Goal: Task Accomplishment & Management: Manage account settings

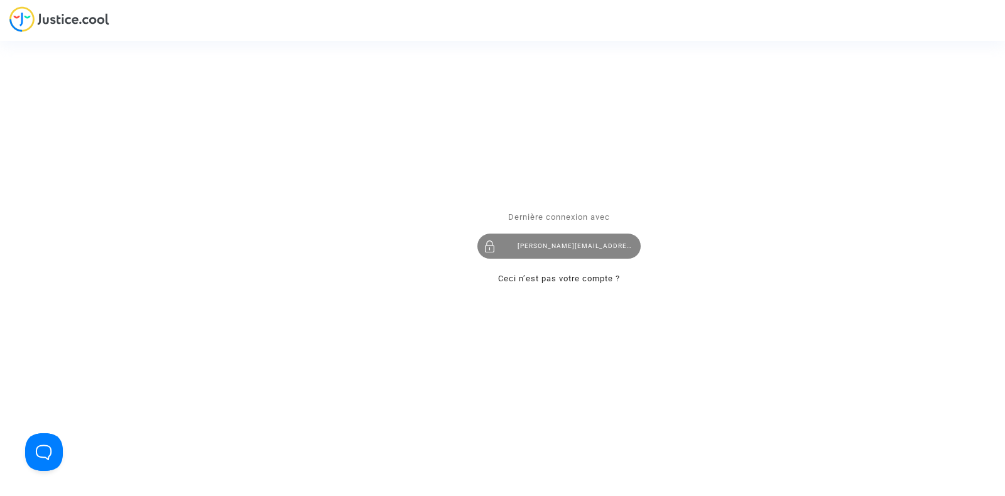
click at [555, 256] on div "tom@pitcher-avocat.fr" at bounding box center [558, 246] width 163 height 25
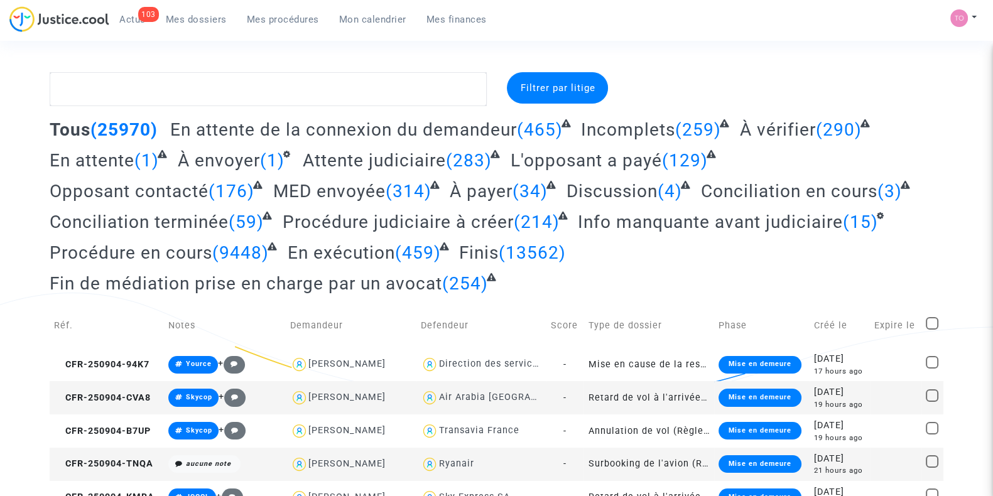
drag, startPoint x: 353, startPoint y: 14, endPoint x: 495, endPoint y: 452, distance: 460.9
click at [353, 14] on span "Mon calendrier" at bounding box center [372, 19] width 67 height 11
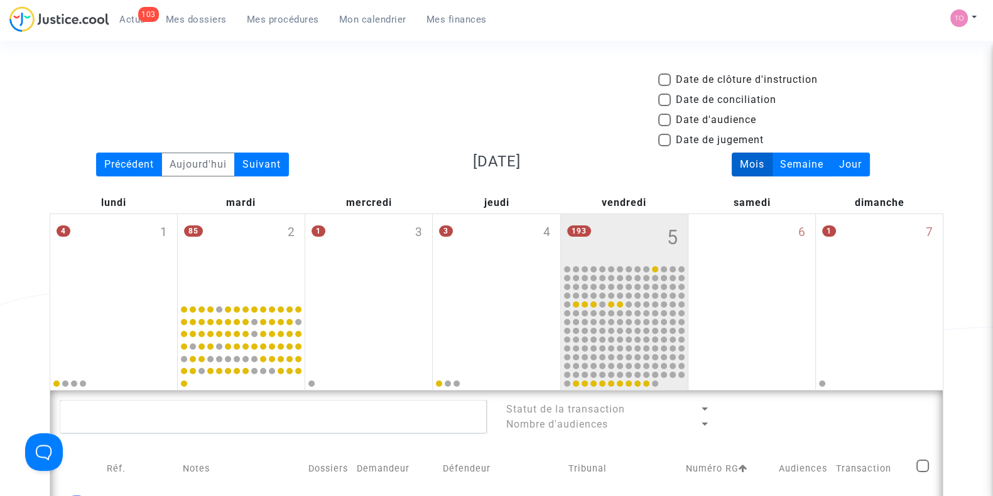
click at [663, 114] on span at bounding box center [664, 120] width 13 height 13
click at [664, 126] on input "Date d'audience" at bounding box center [664, 126] width 1 height 1
checkbox input "true"
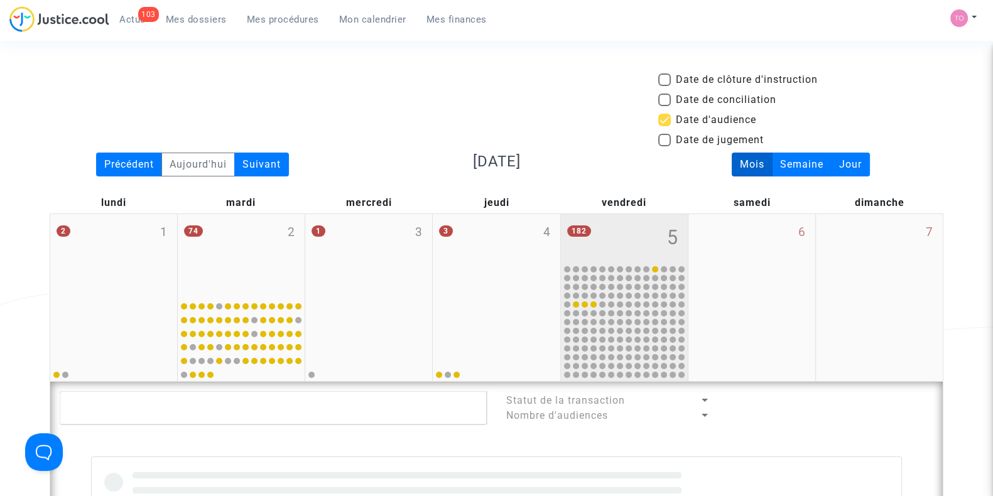
scroll to position [125, 0]
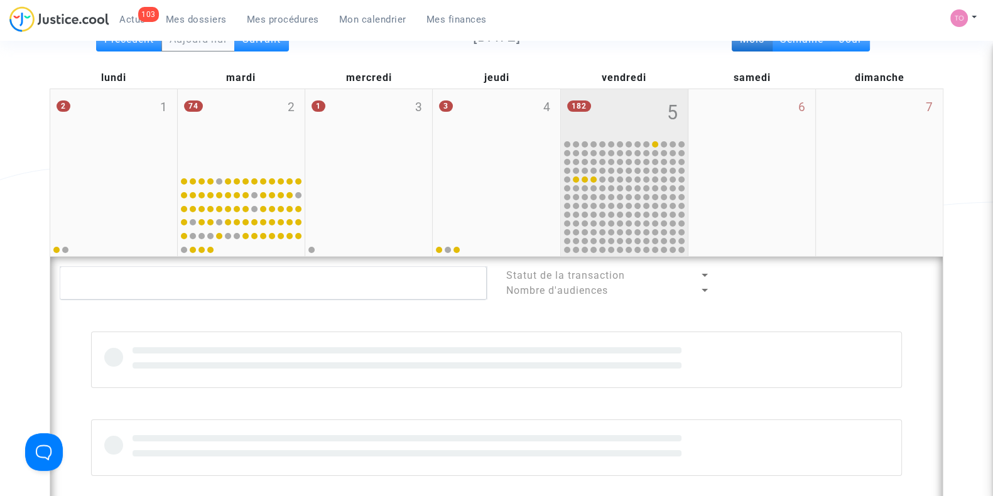
click at [621, 112] on div "182 5" at bounding box center [624, 113] width 127 height 49
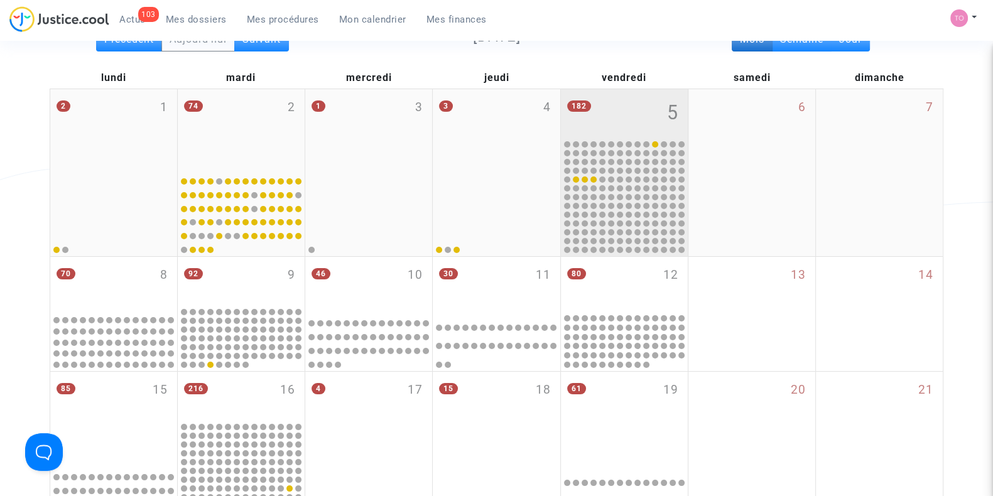
click at [621, 112] on div "182 5" at bounding box center [624, 113] width 127 height 49
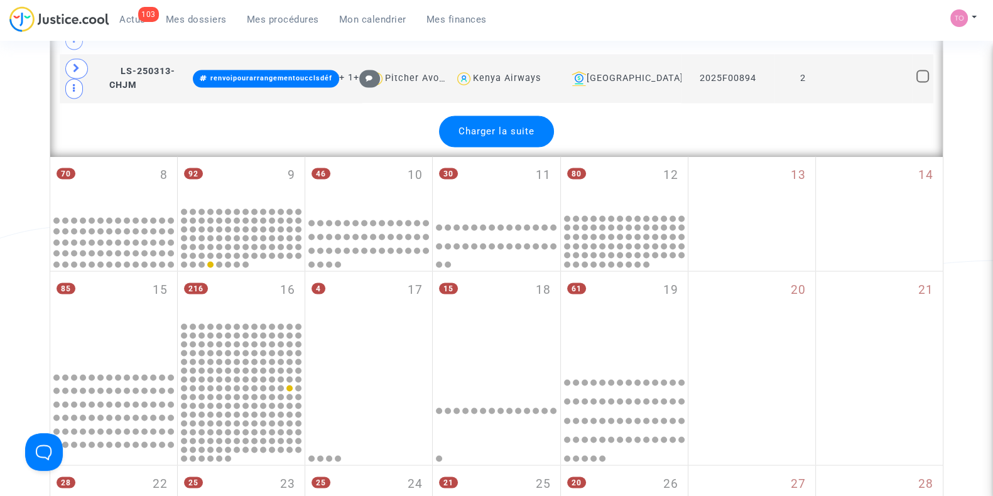
scroll to position [2822, 0]
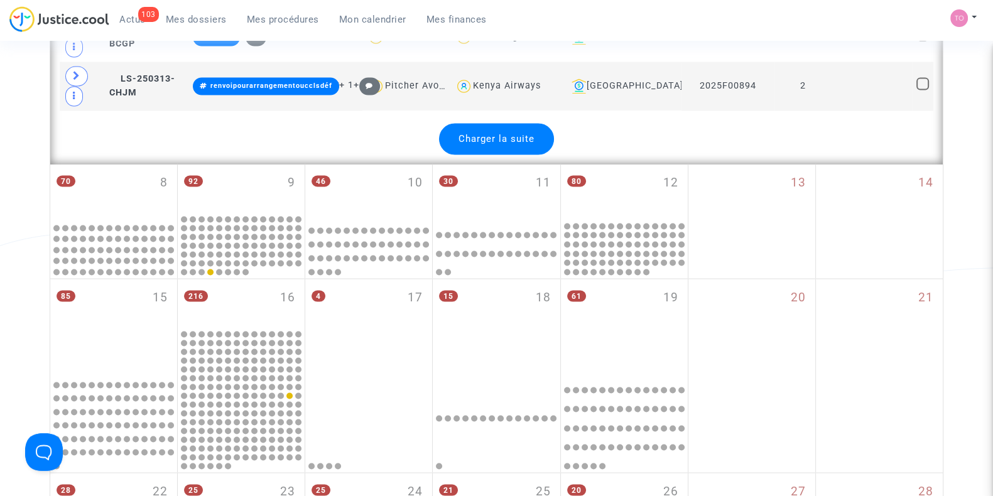
click at [466, 133] on span "Charger la suite" at bounding box center [497, 138] width 76 height 11
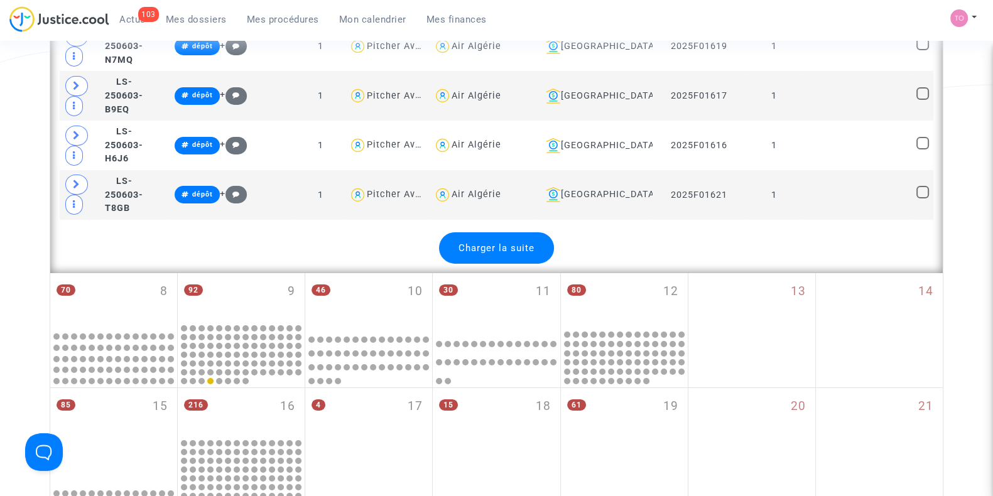
scroll to position [5246, 0]
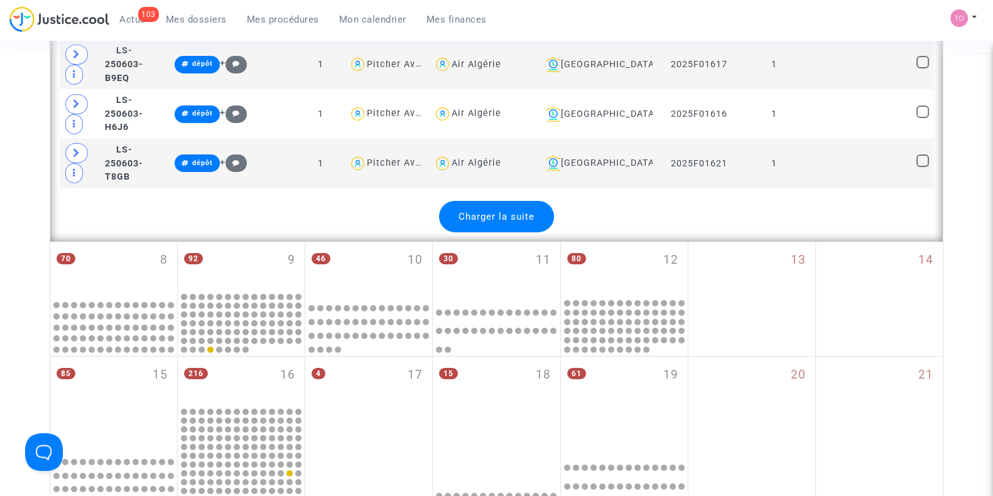
click at [464, 211] on span "Charger la suite" at bounding box center [497, 216] width 76 height 11
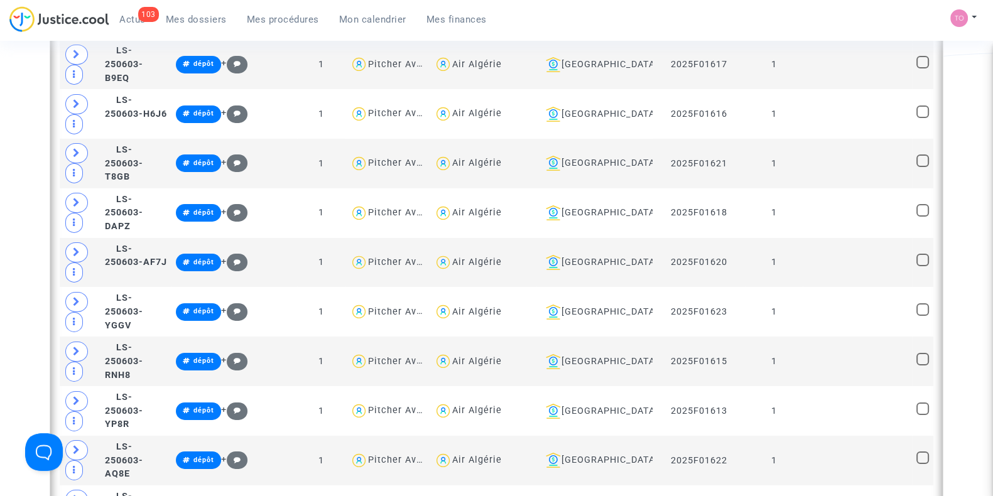
scroll to position [5617, 0]
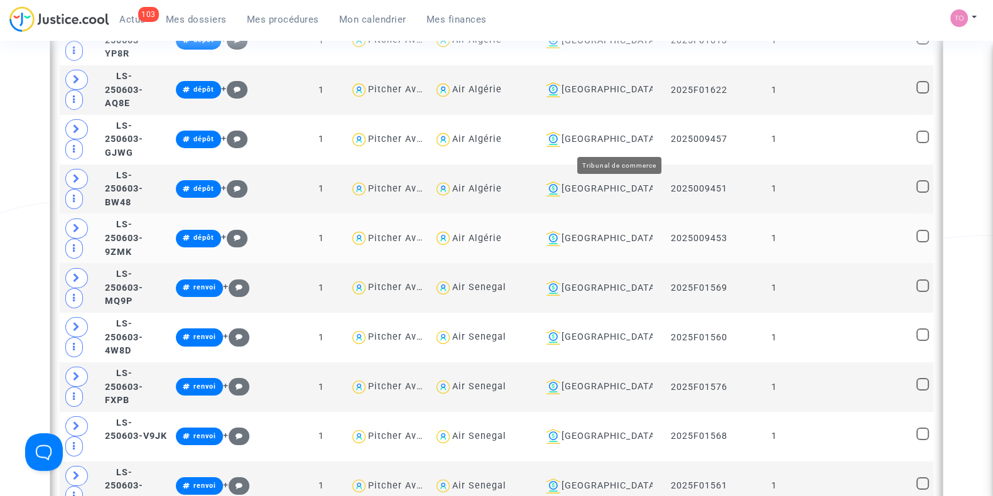
click at [635, 231] on div "Montpellier" at bounding box center [594, 238] width 107 height 15
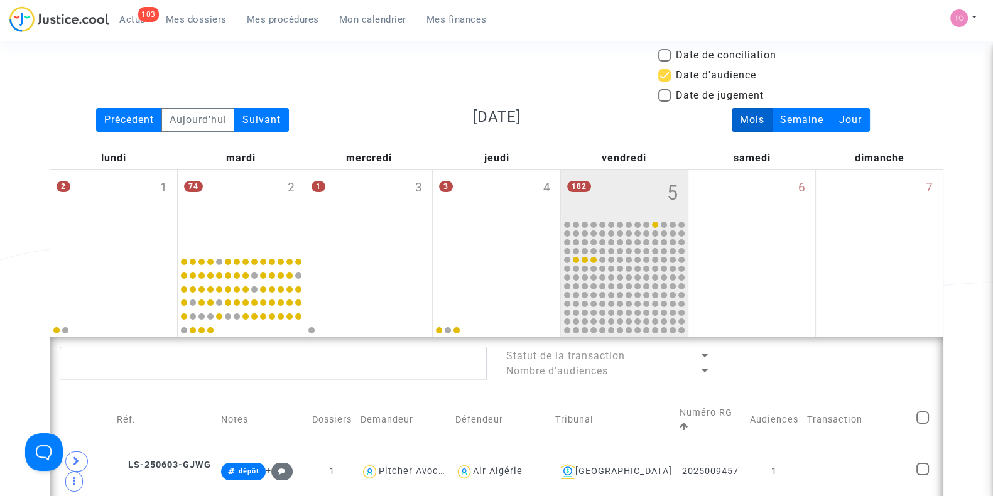
scroll to position [349, 0]
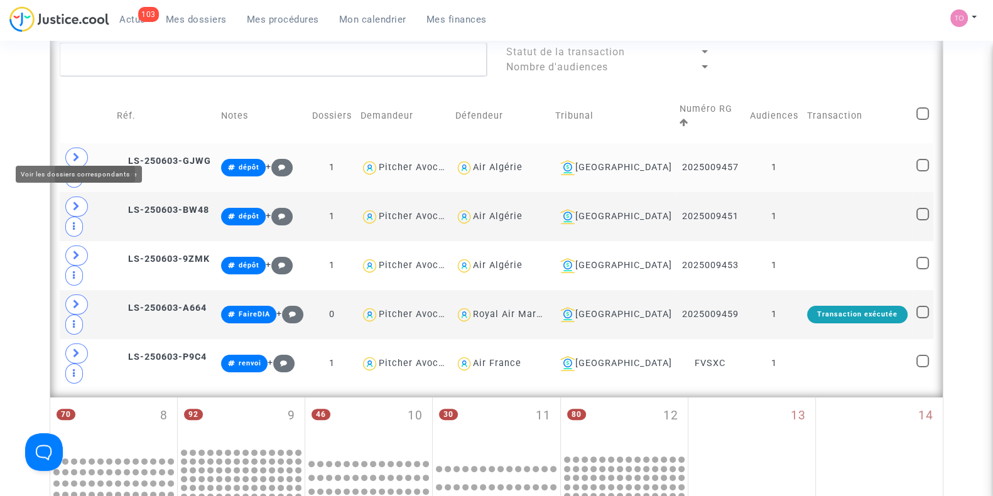
click at [82, 148] on span at bounding box center [76, 158] width 23 height 20
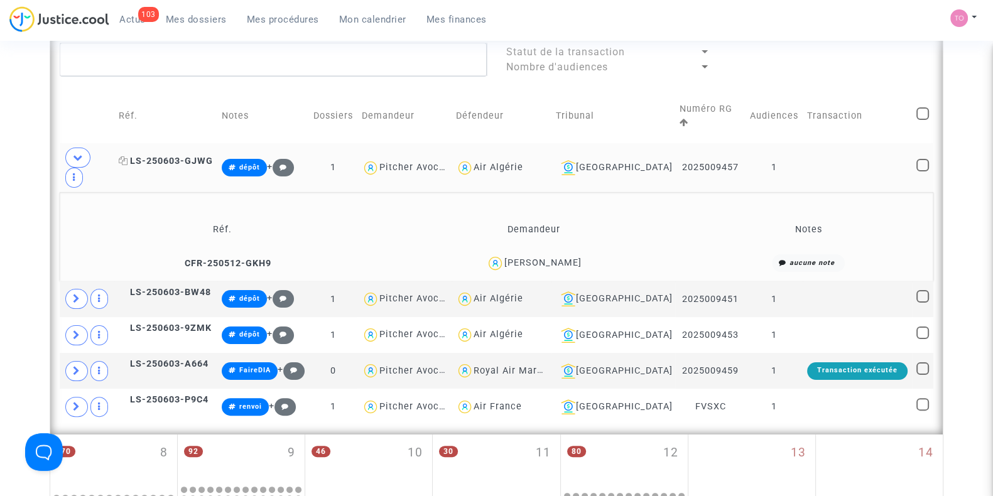
click at [166, 156] on span "LS-250603-GJWG" at bounding box center [166, 161] width 94 height 11
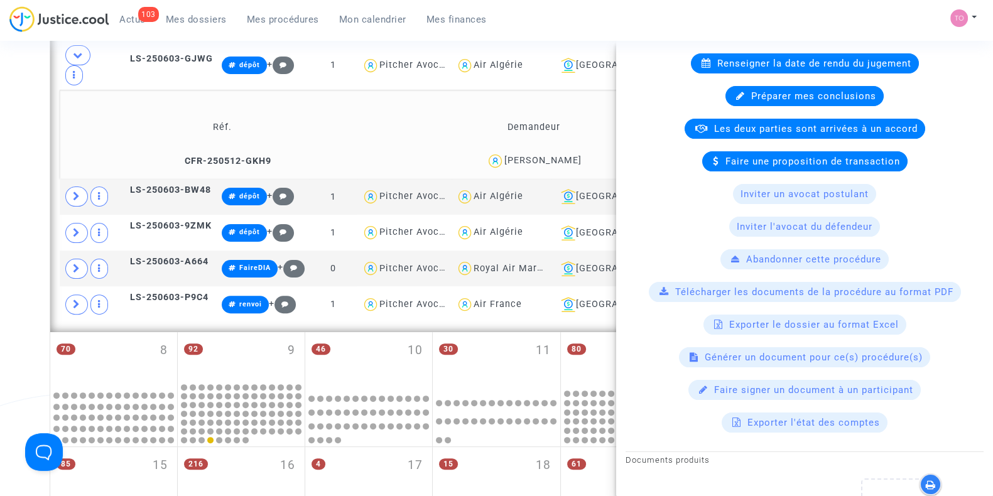
scroll to position [279, 0]
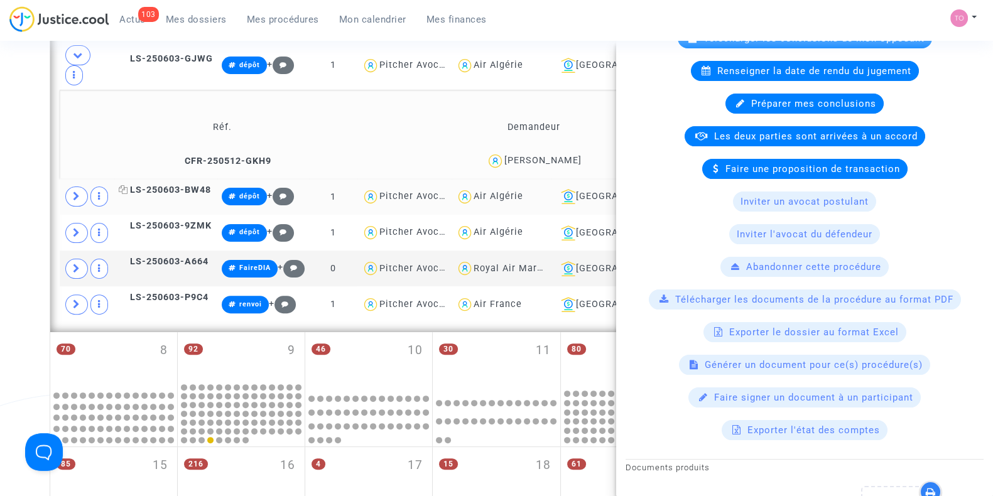
click at [155, 185] on span "LS-250603-BW48" at bounding box center [165, 190] width 92 height 11
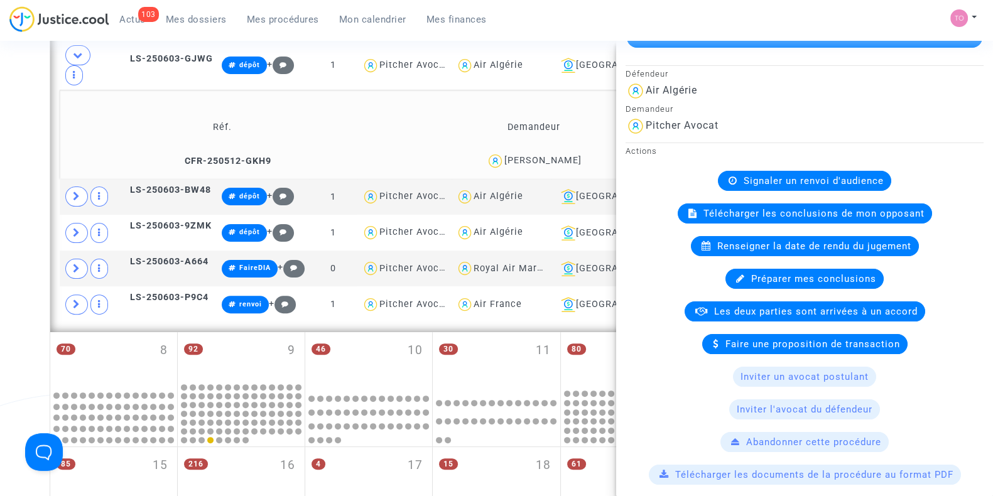
scroll to position [104, 0]
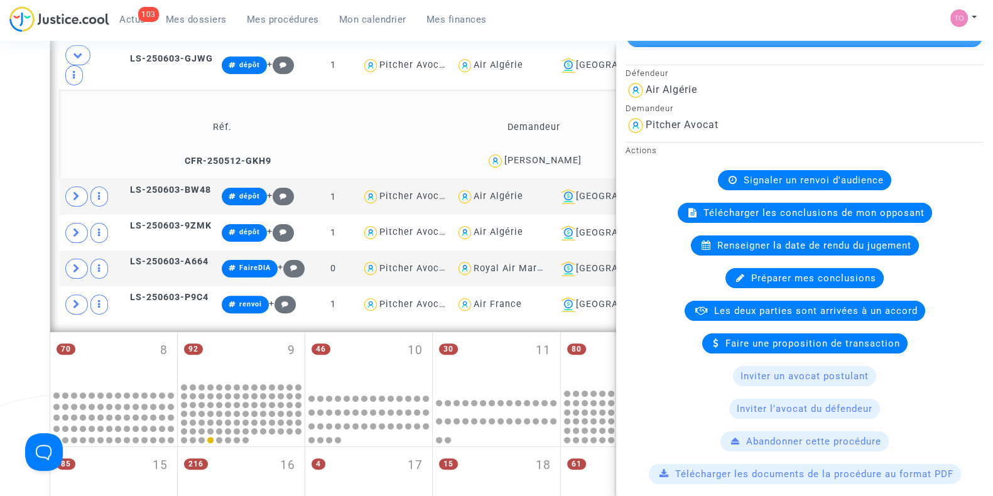
click at [540, 155] on div "Mohamed AGBOUBI" at bounding box center [542, 160] width 77 height 11
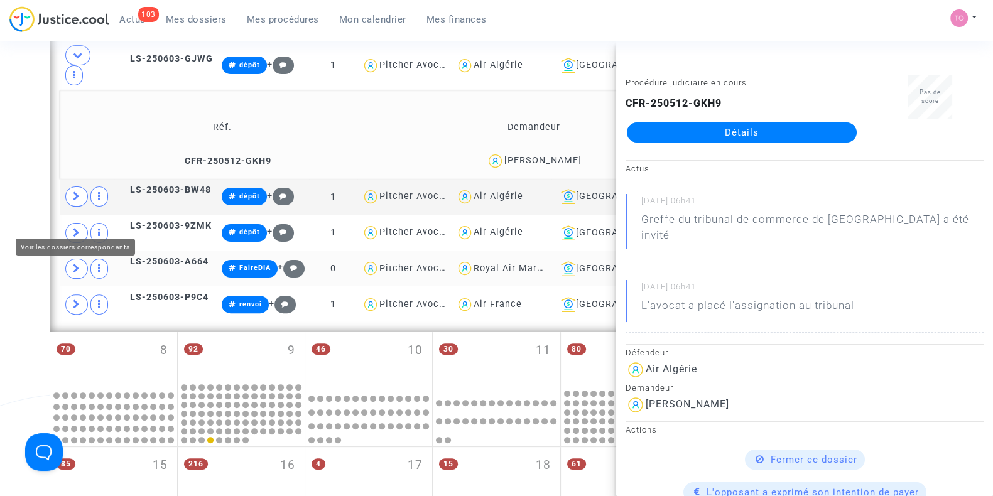
click at [79, 264] on icon at bounding box center [77, 268] width 8 height 9
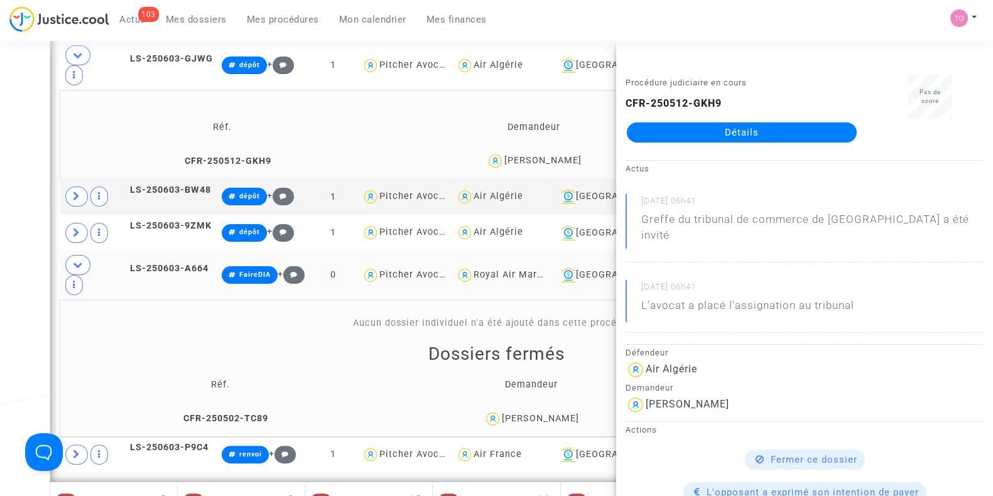
click at [528, 413] on div "Sarah Aguedach" at bounding box center [540, 418] width 77 height 11
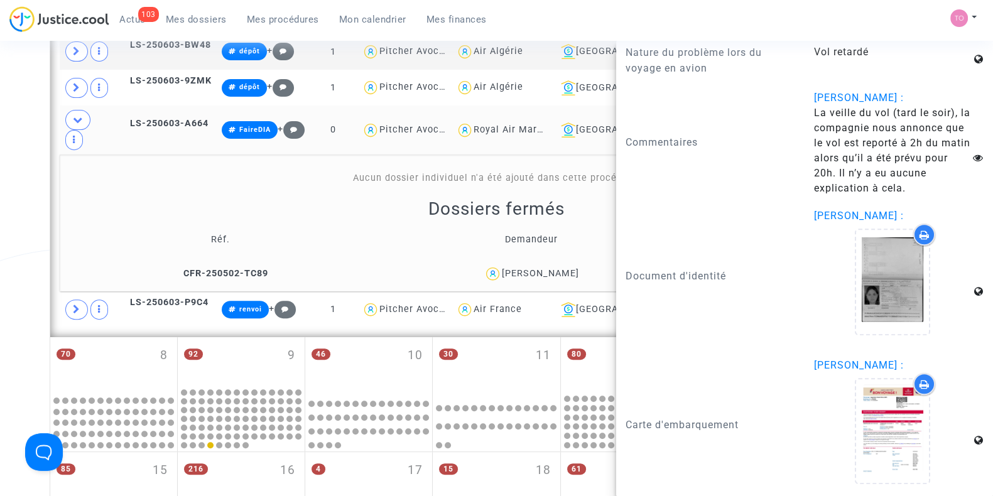
scroll to position [597, 0]
click at [151, 117] on span "LS-250603-A664" at bounding box center [164, 122] width 90 height 11
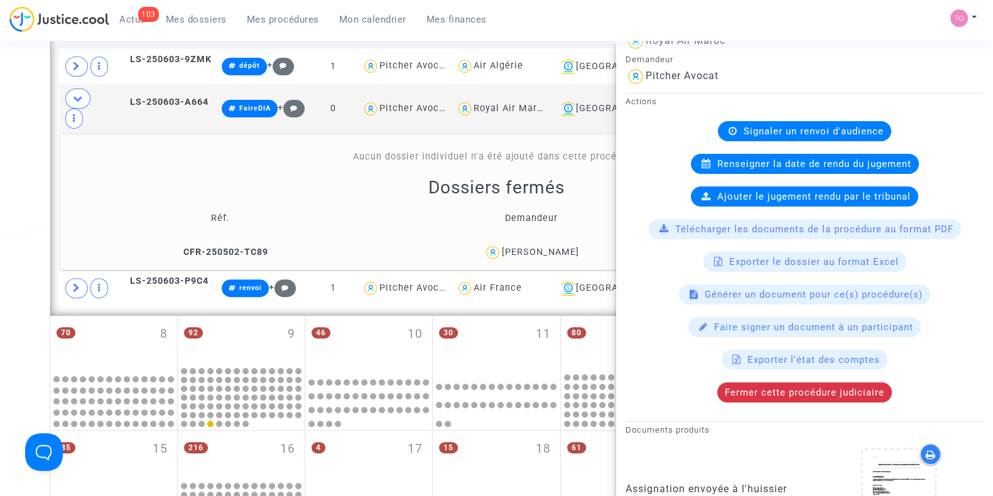
scroll to position [0, 0]
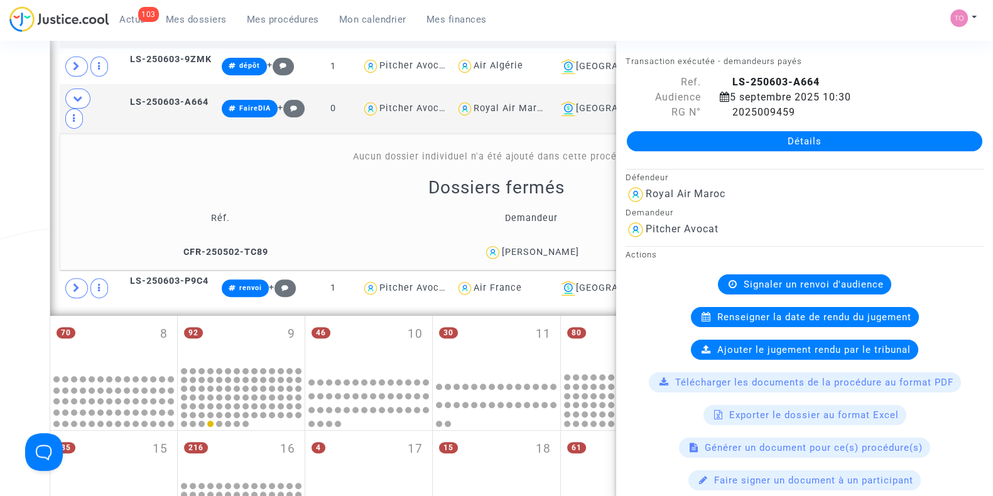
click at [364, 30] on div "103 Actus Mes dossiers Mes procédures Mon calendrier Mes finances" at bounding box center [253, 23] width 488 height 35
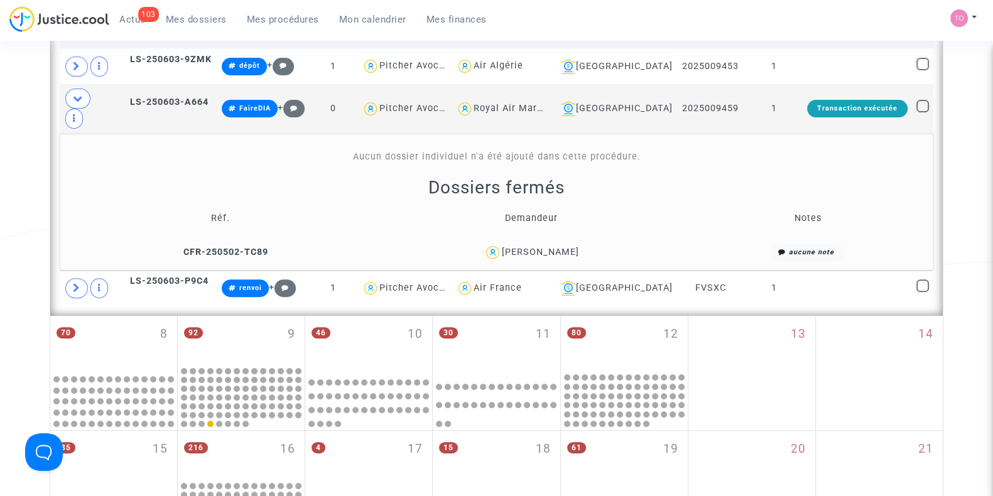
click at [364, 20] on span "Mon calendrier" at bounding box center [372, 19] width 67 height 11
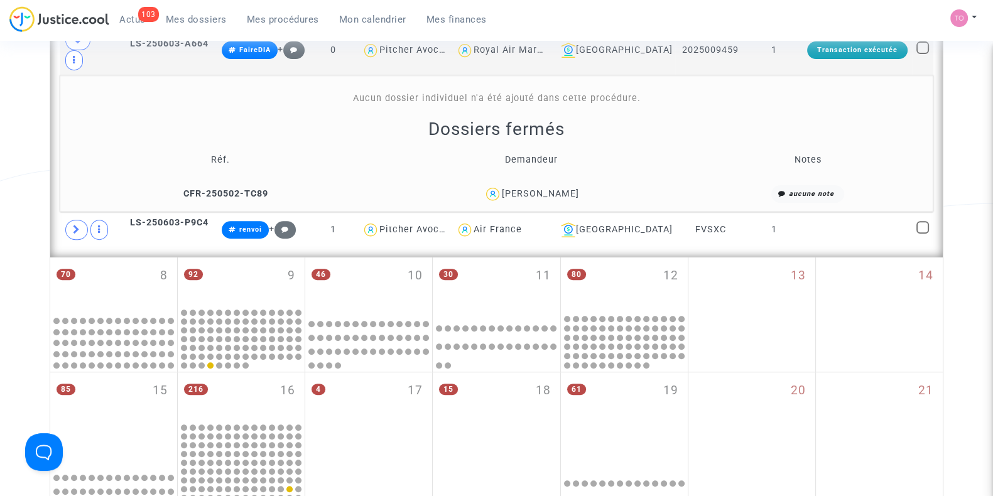
scroll to position [677, 0]
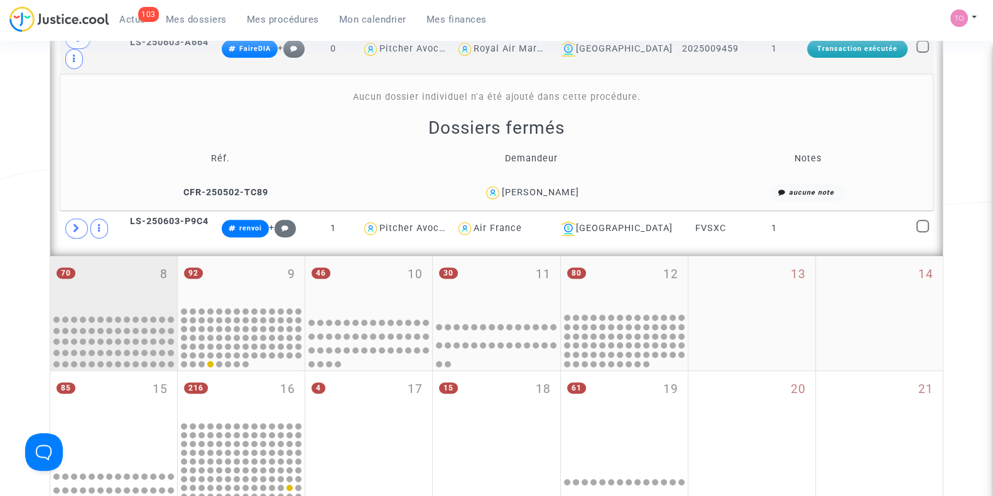
click at [119, 256] on div "70 8" at bounding box center [113, 283] width 127 height 55
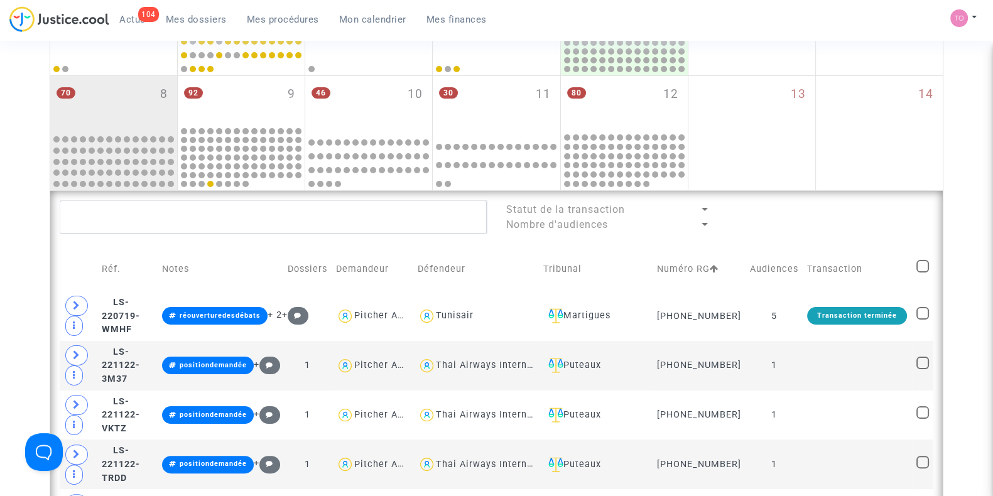
scroll to position [390, 0]
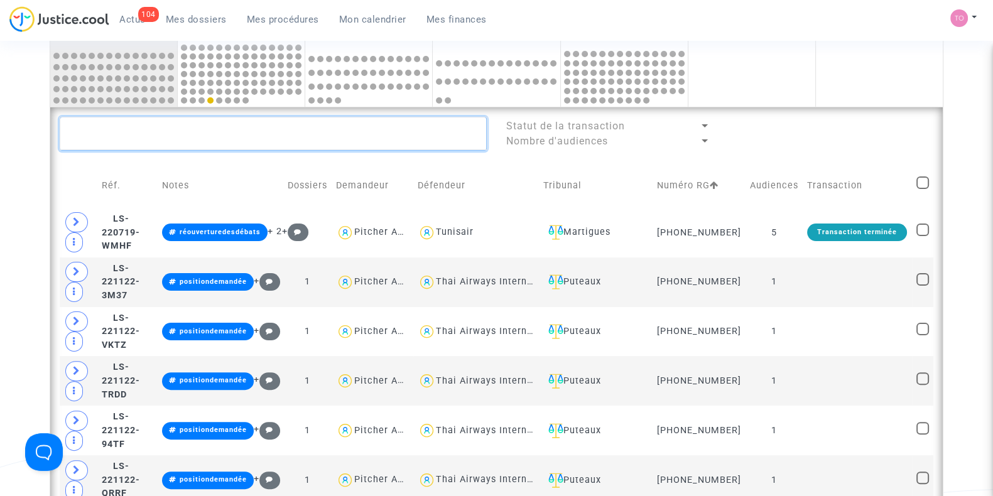
click at [149, 135] on textarea at bounding box center [273, 134] width 427 height 34
paste textarea "KOFFI"
click at [149, 135] on textarea at bounding box center [273, 134] width 427 height 34
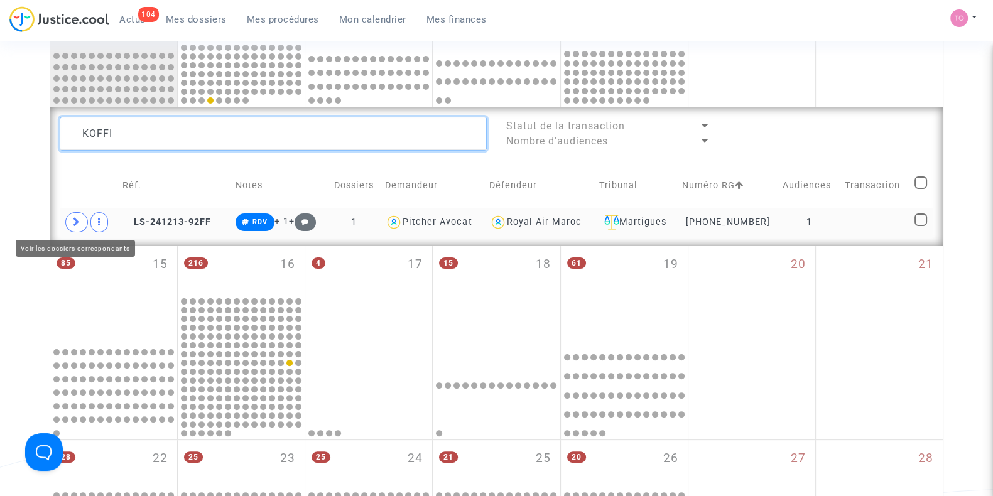
type textarea "KOFFI"
click at [77, 219] on icon at bounding box center [77, 221] width 8 height 9
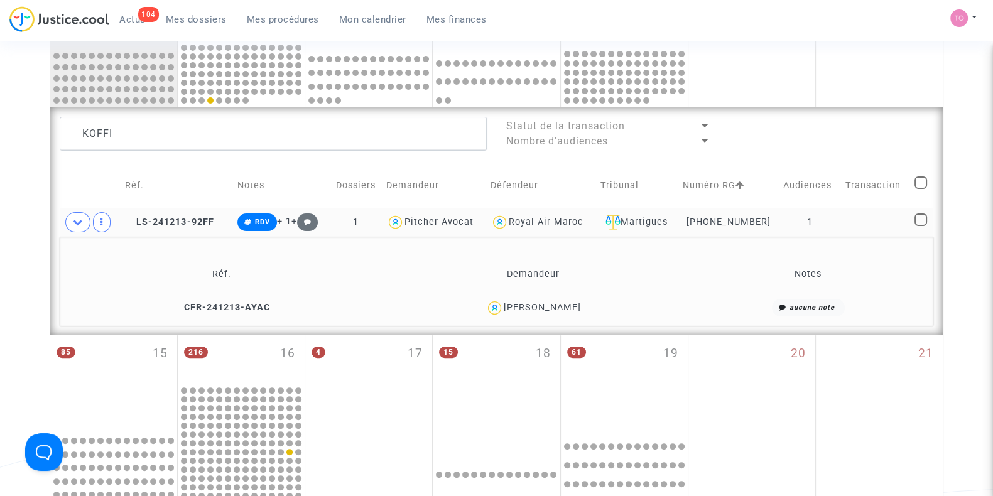
click at [558, 297] on td "Koffi Mouletou" at bounding box center [533, 308] width 309 height 27
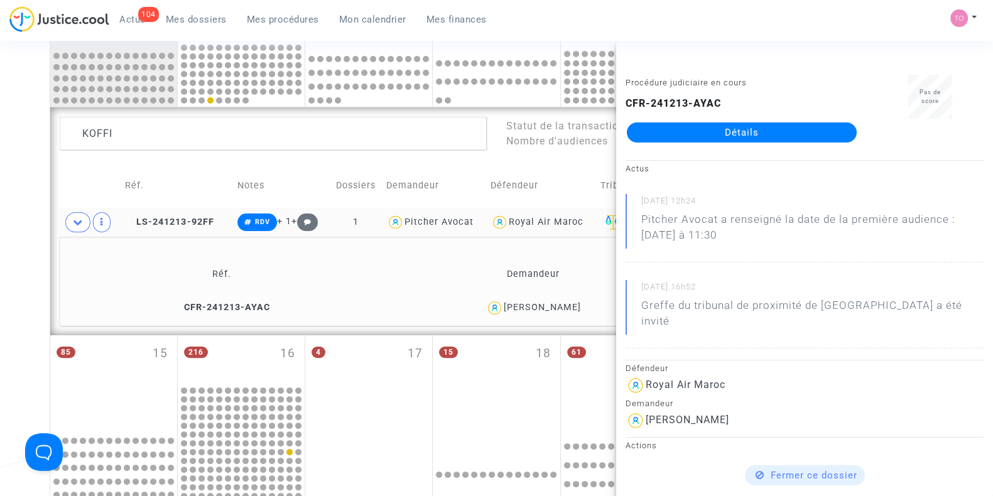
click at [25, 237] on div "Date de clôture d'instruction Date de conciliation Date d'audience Date de juge…" at bounding box center [496, 221] width 993 height 1077
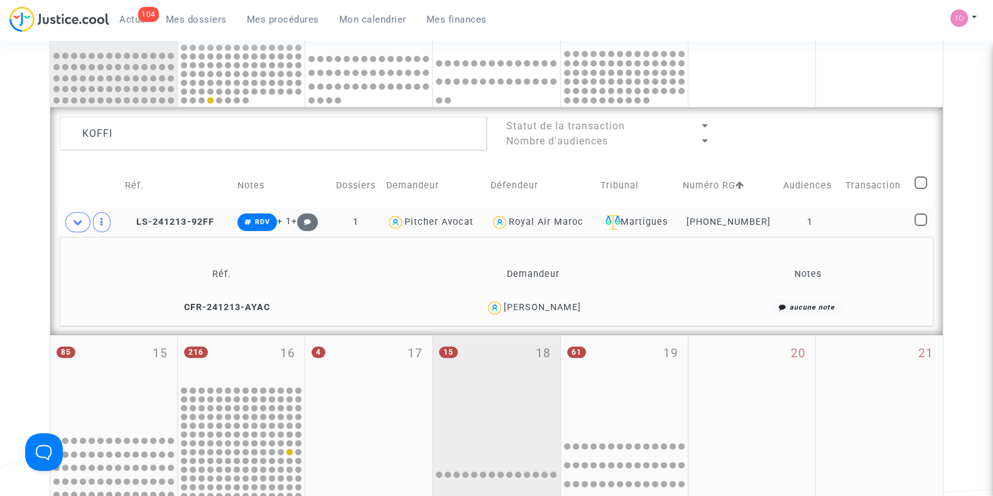
click at [534, 404] on div "15 18" at bounding box center [496, 382] width 127 height 95
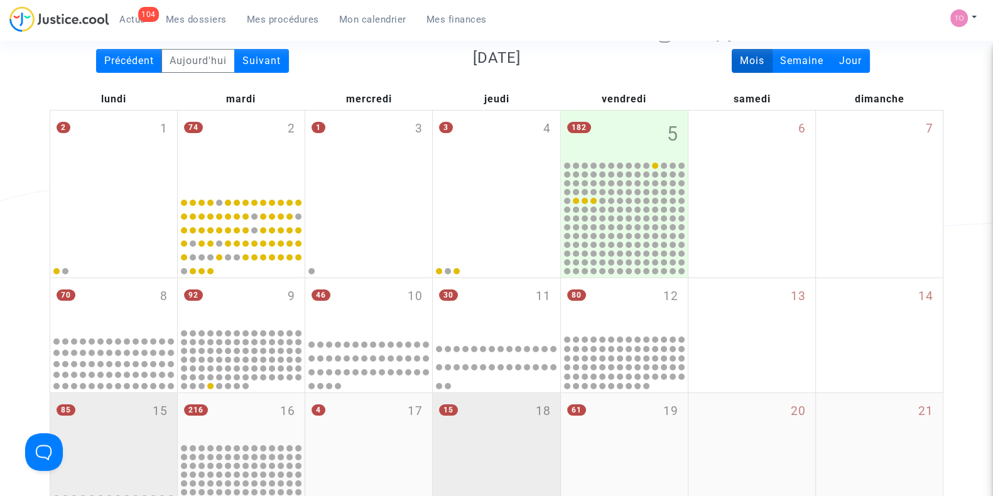
scroll to position [103, 0]
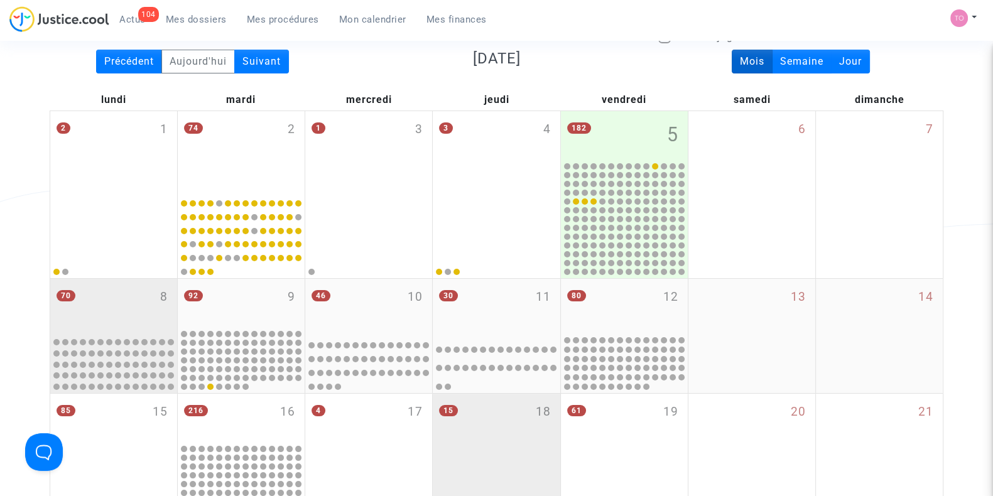
click at [111, 305] on div "70 8" at bounding box center [113, 306] width 127 height 55
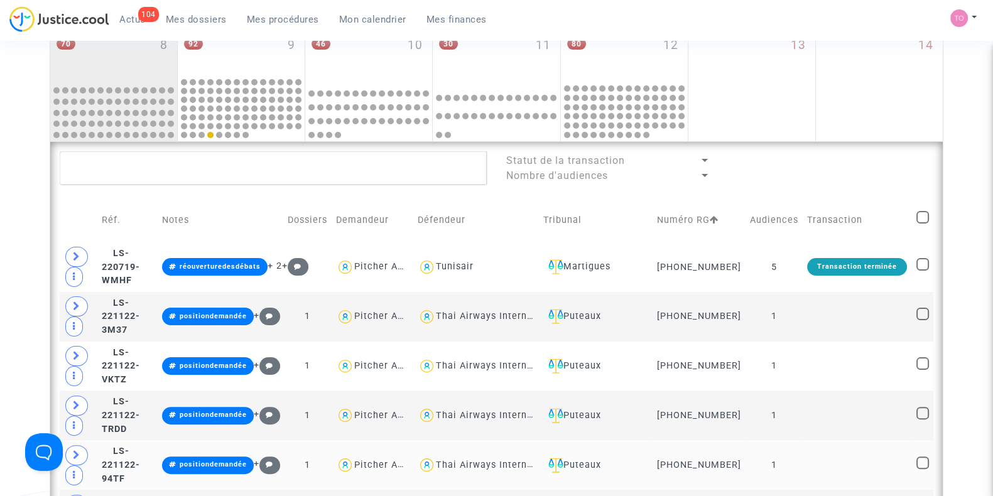
scroll to position [291, 0]
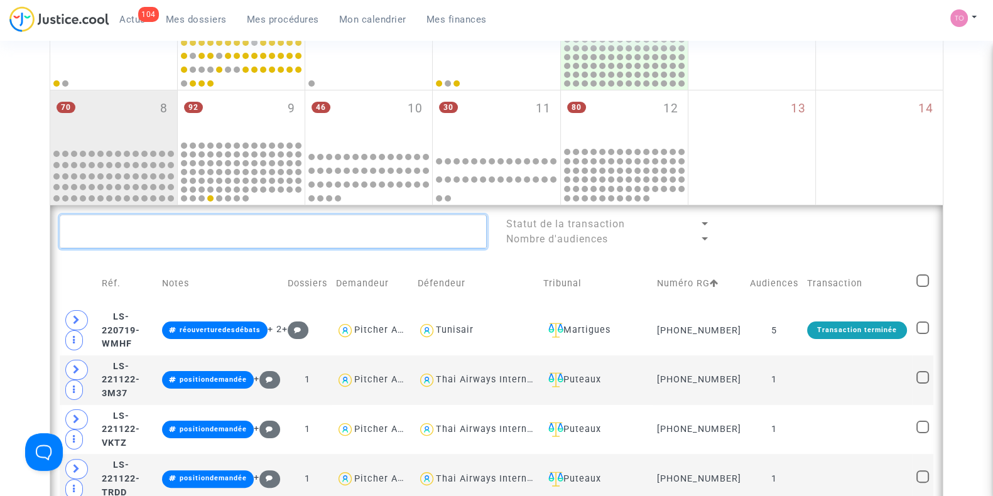
click at [89, 239] on textarea at bounding box center [273, 232] width 427 height 34
paste textarea "KOFFI"
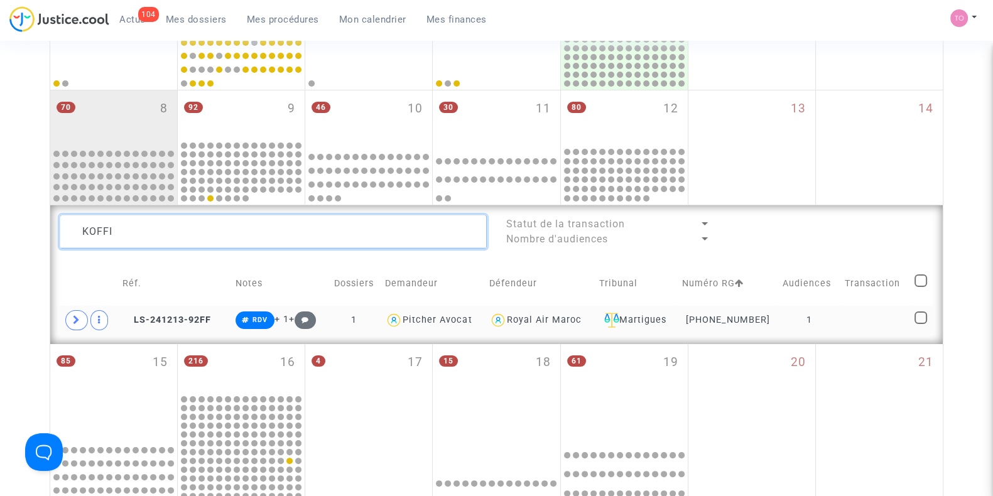
type textarea "KOFFI"
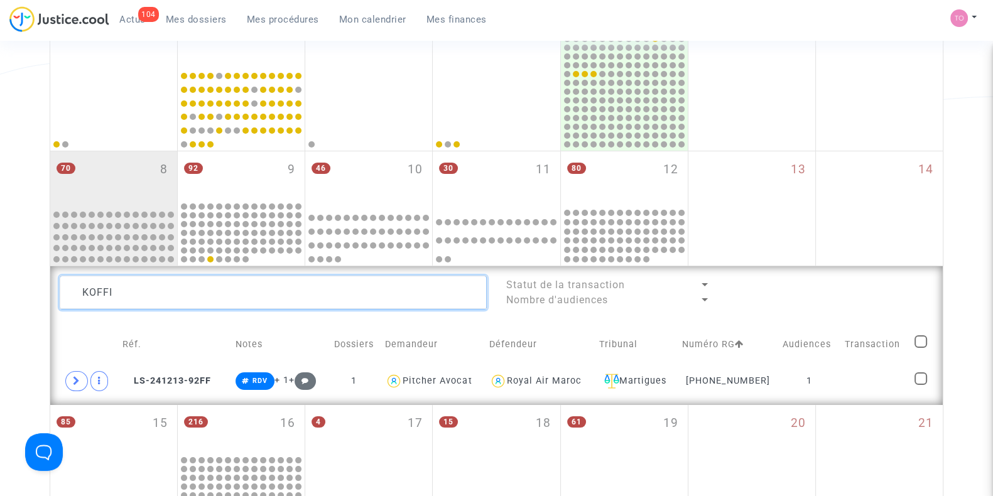
scroll to position [232, 0]
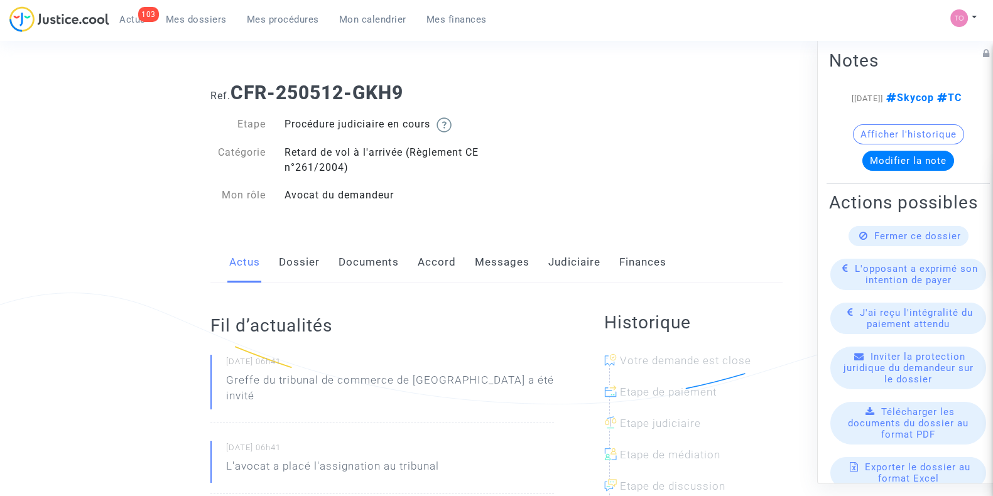
click at [363, 259] on link "Documents" at bounding box center [369, 262] width 60 height 41
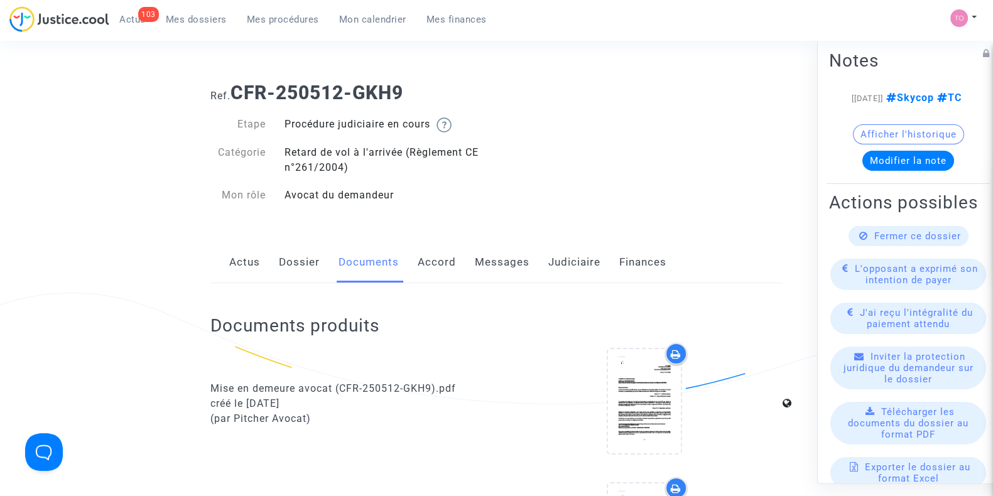
click at [567, 262] on link "Judiciaire" at bounding box center [574, 262] width 52 height 41
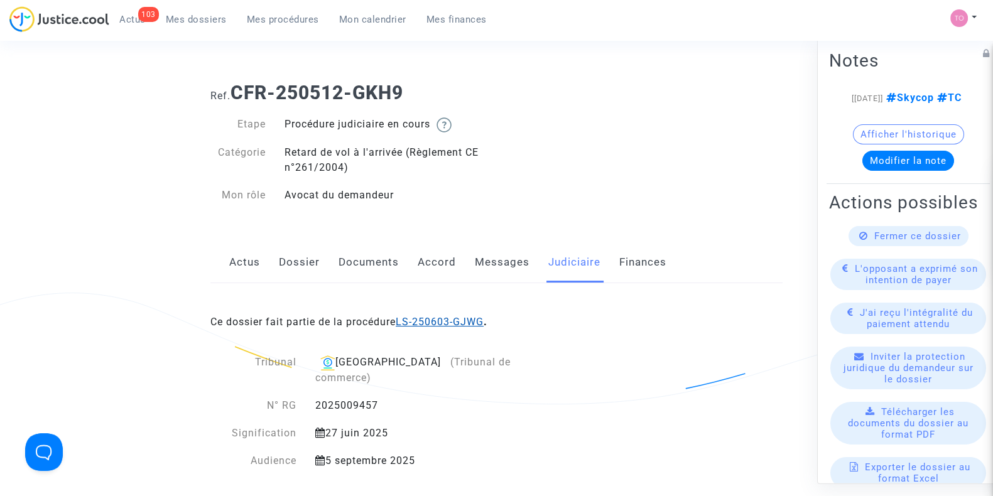
click at [461, 319] on link "LS-250603-GJWG" at bounding box center [440, 322] width 88 height 12
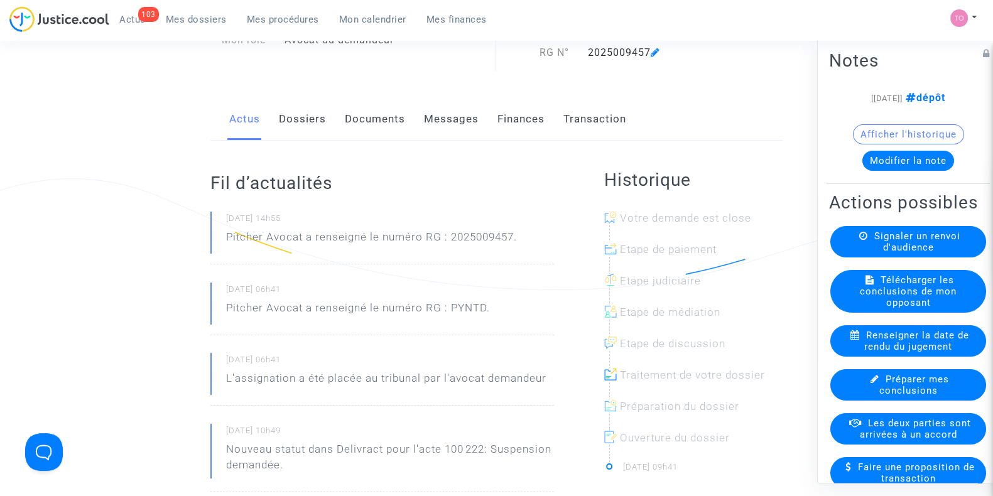
scroll to position [114, 0]
click at [298, 121] on link "Dossiers" at bounding box center [302, 119] width 47 height 41
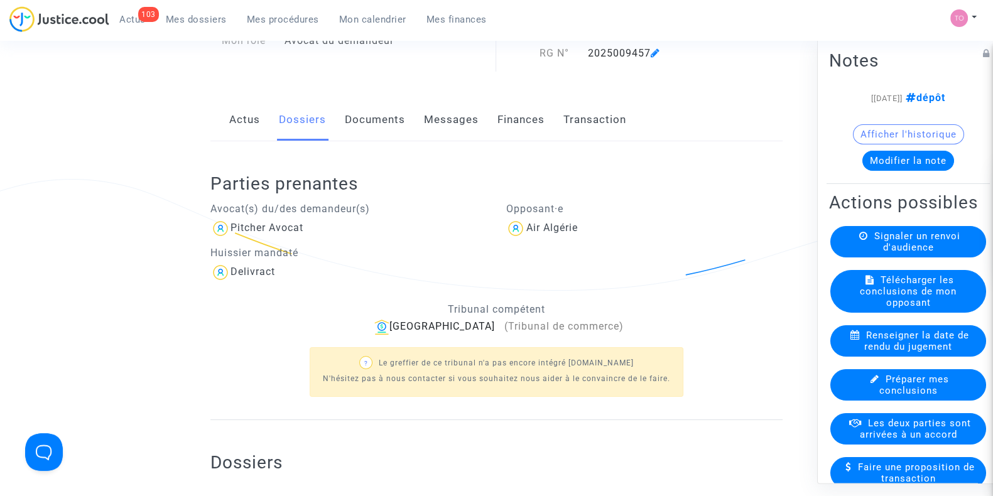
click at [364, 117] on link "Documents" at bounding box center [375, 119] width 60 height 41
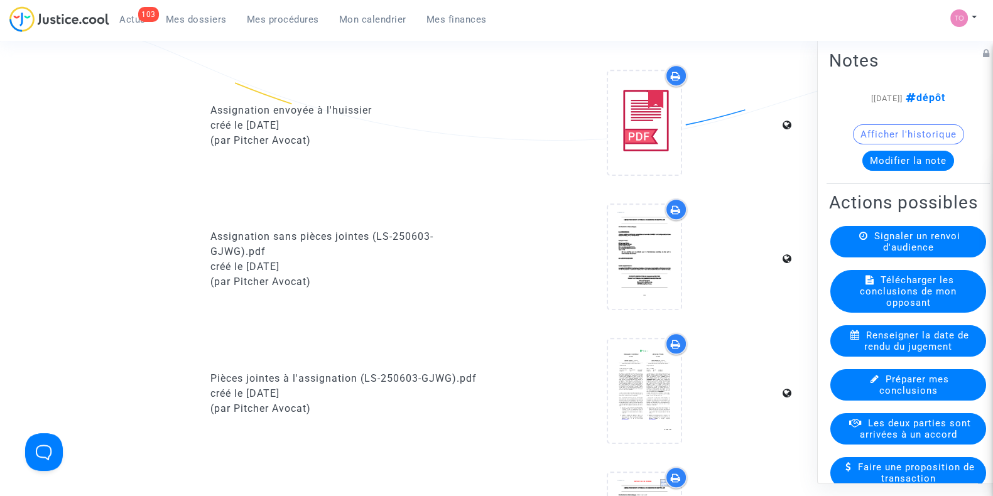
scroll to position [770, 0]
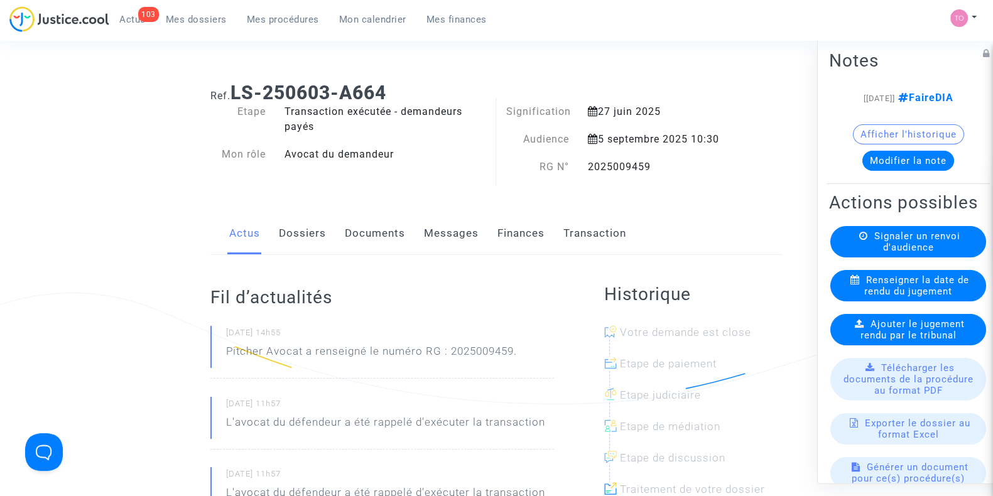
click at [306, 234] on link "Dossiers" at bounding box center [302, 233] width 47 height 41
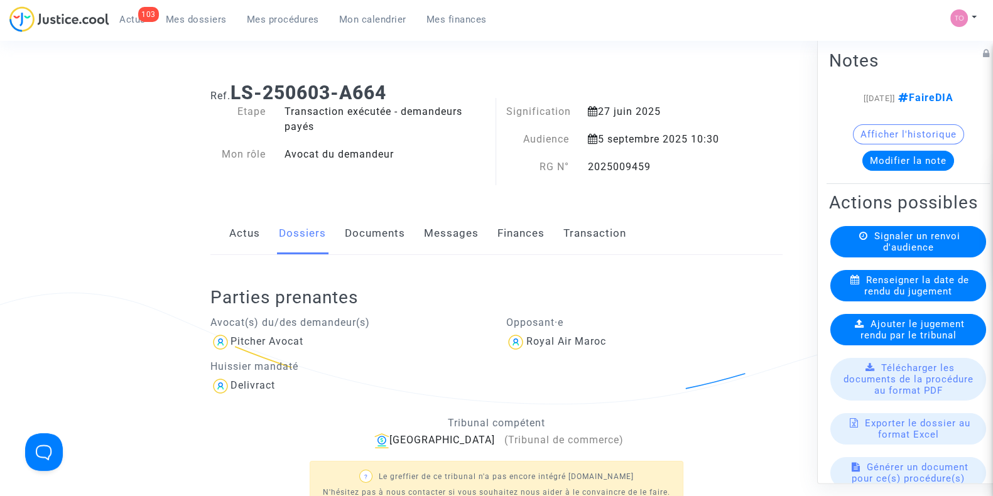
click at [390, 237] on link "Documents" at bounding box center [375, 233] width 60 height 41
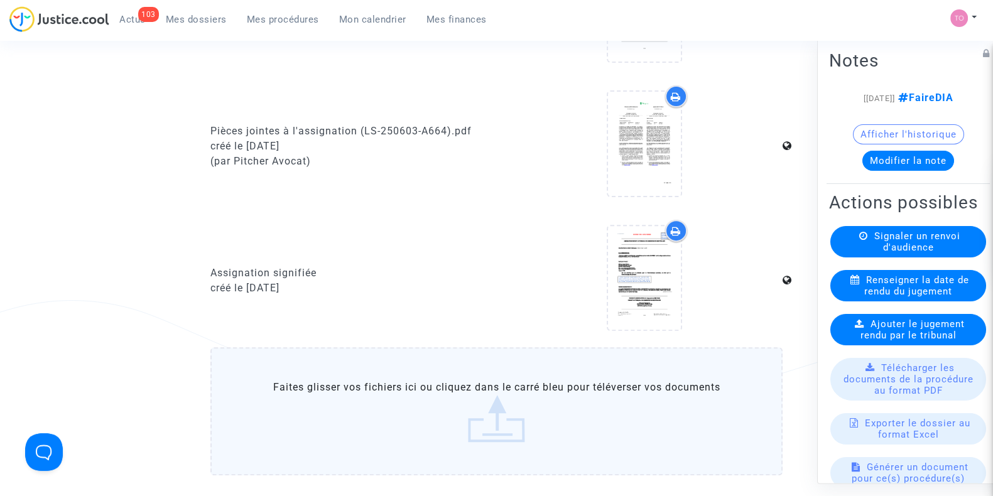
scroll to position [547, 0]
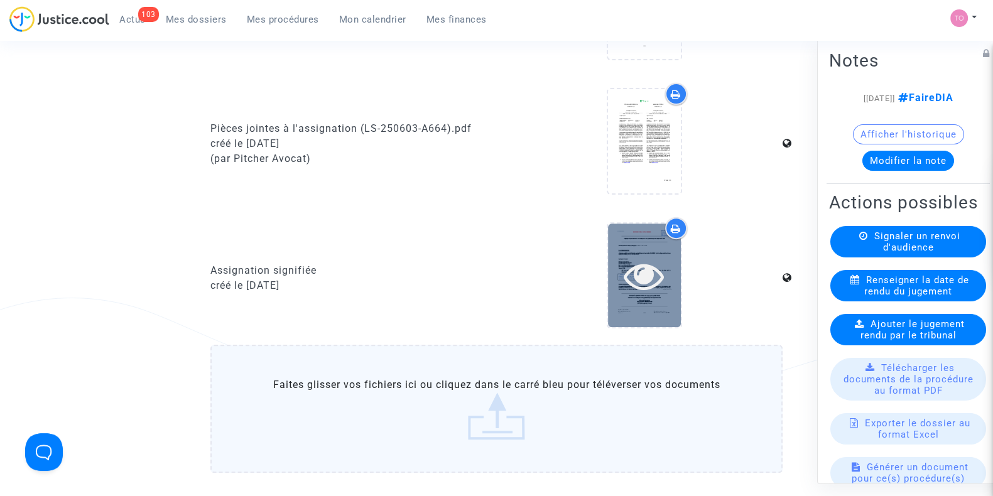
click at [632, 291] on icon at bounding box center [644, 276] width 41 height 40
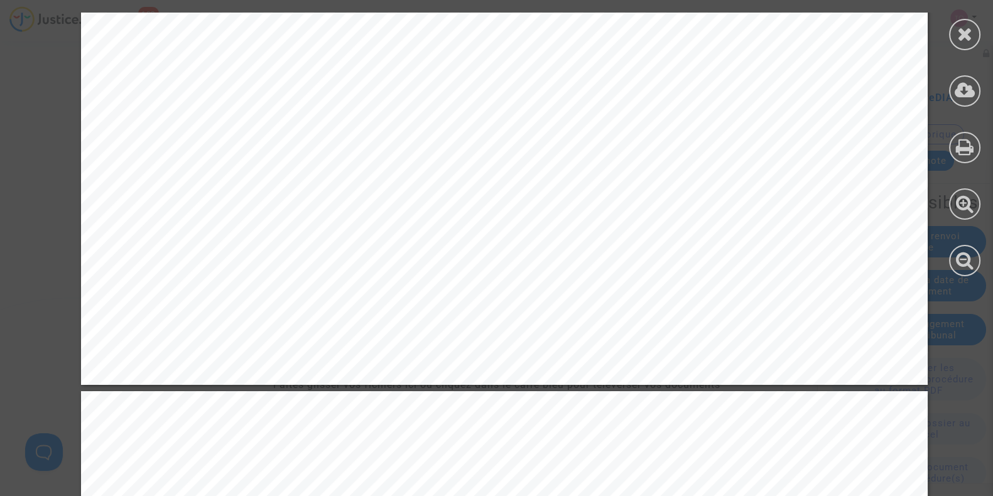
scroll to position [824, 0]
click at [971, 38] on icon at bounding box center [965, 34] width 16 height 19
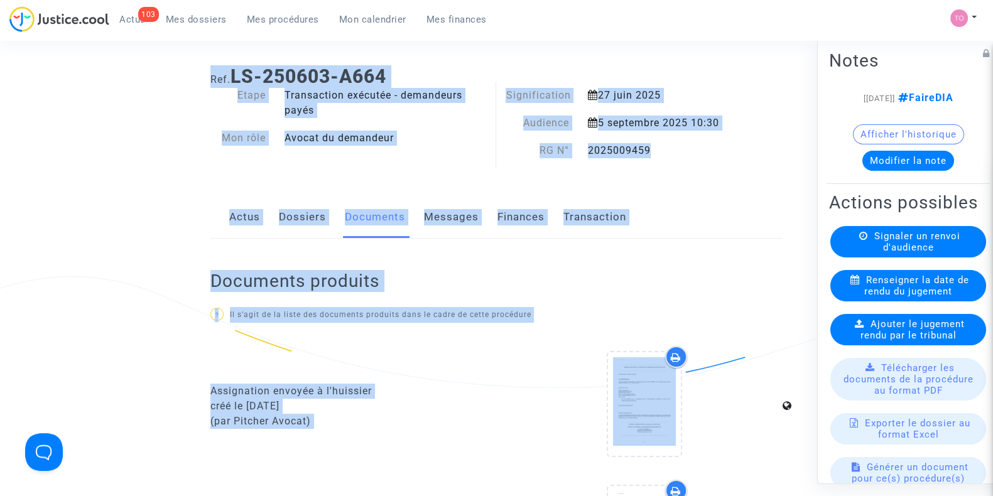
scroll to position [0, 0]
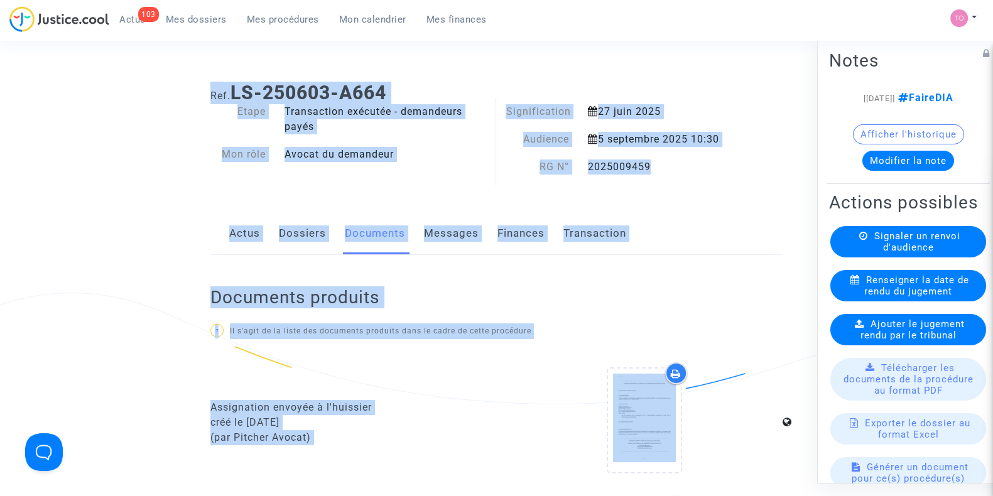
drag, startPoint x: 221, startPoint y: 60, endPoint x: 111, endPoint y: -60, distance: 161.9
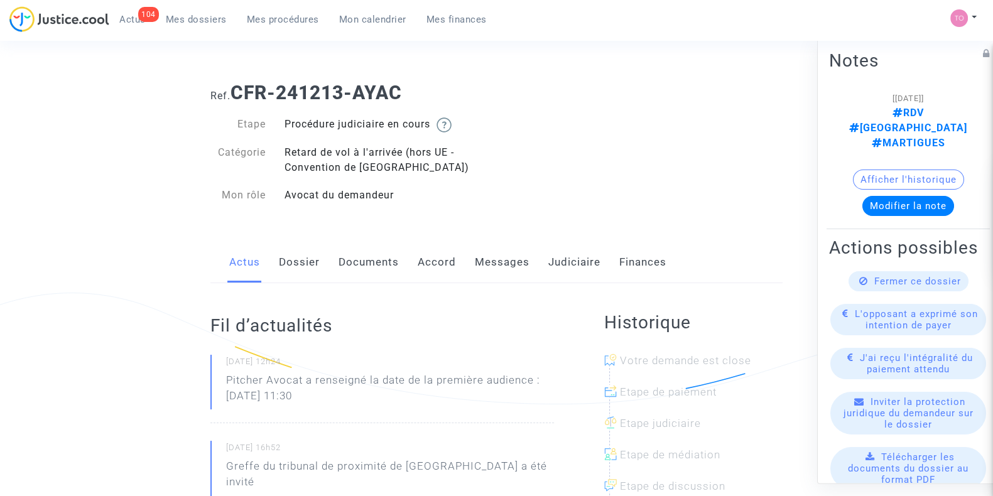
click at [295, 269] on link "Dossier" at bounding box center [299, 262] width 41 height 41
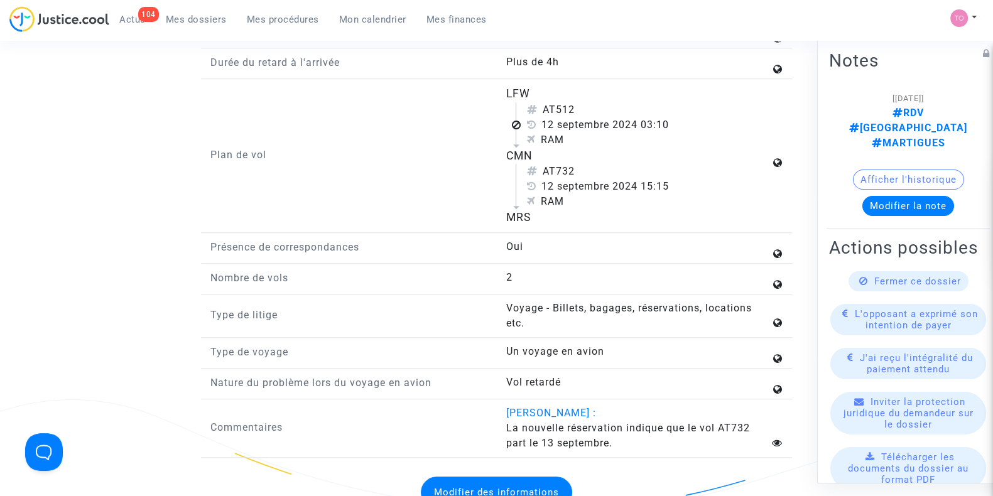
scroll to position [1795, 0]
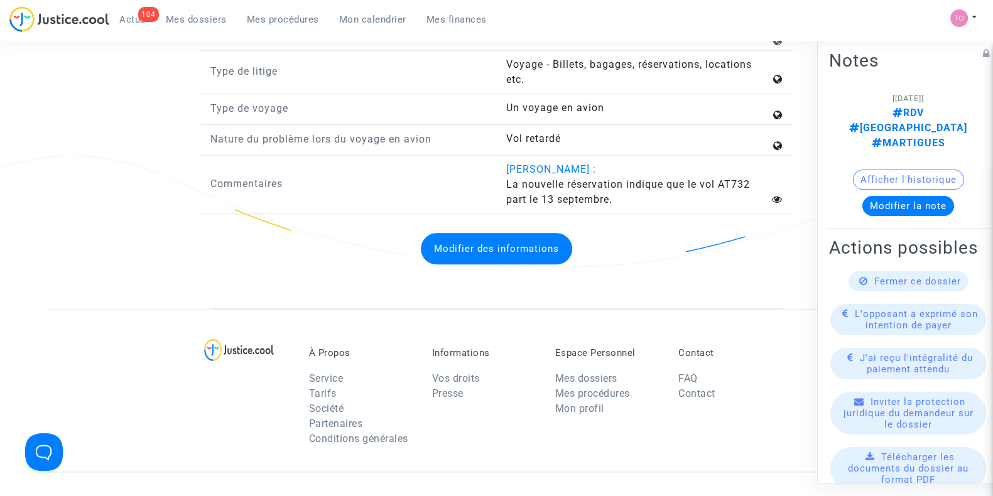
drag, startPoint x: 567, startPoint y: 192, endPoint x: 560, endPoint y: 214, distance: 22.4
click at [560, 205] on span "La nouvelle réservation indique que le vol AT732 part le 13 septembre." at bounding box center [628, 191] width 244 height 27
click at [907, 170] on button "Afficher l'historique" at bounding box center [908, 180] width 111 height 20
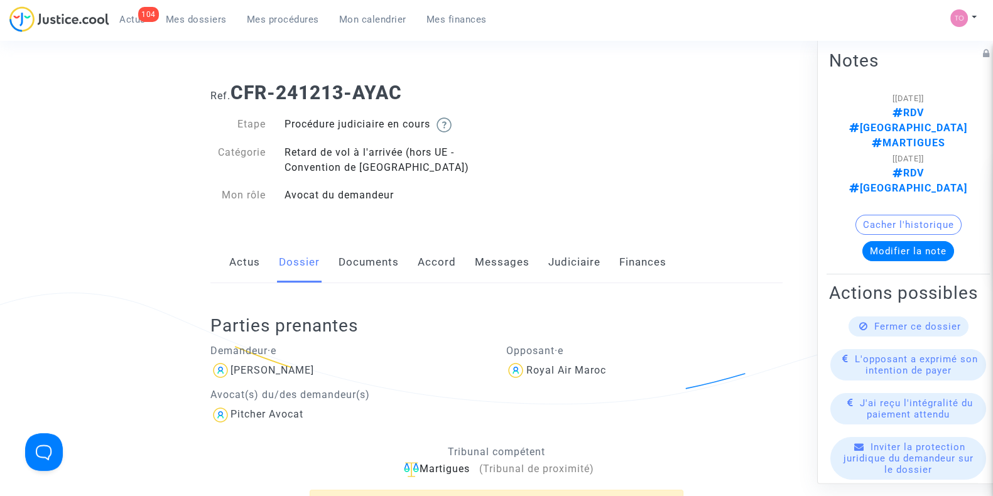
scroll to position [1, 0]
click at [584, 259] on link "Judiciaire" at bounding box center [574, 261] width 52 height 41
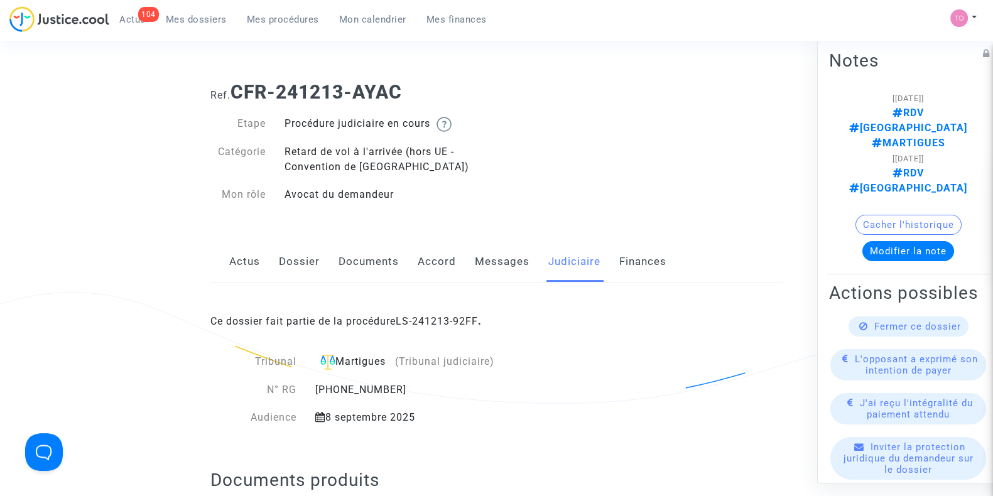
click at [485, 263] on link "Messages" at bounding box center [502, 261] width 55 height 41
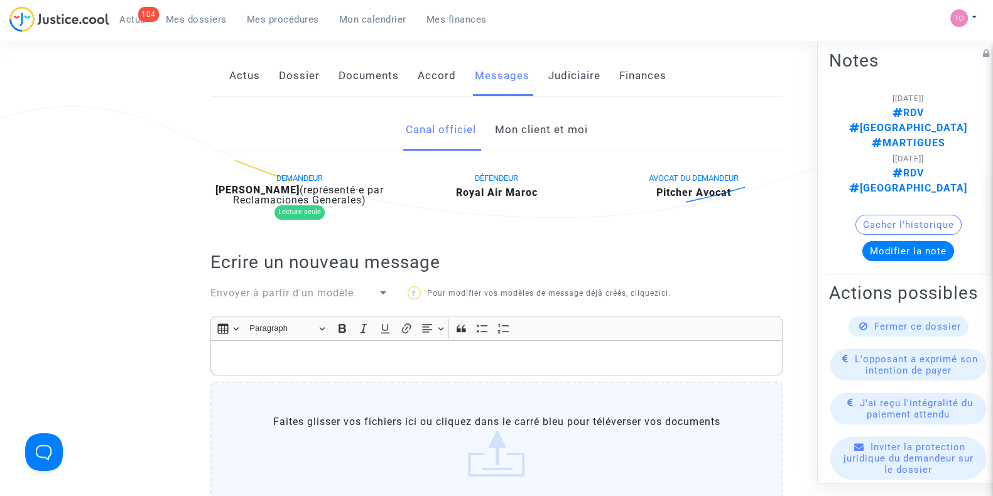
scroll to position [188, 0]
click at [527, 149] on div "Canal officiel Mon client et moi" at bounding box center [496, 129] width 572 height 42
click at [525, 136] on link "Mon client et moi" at bounding box center [540, 128] width 93 height 41
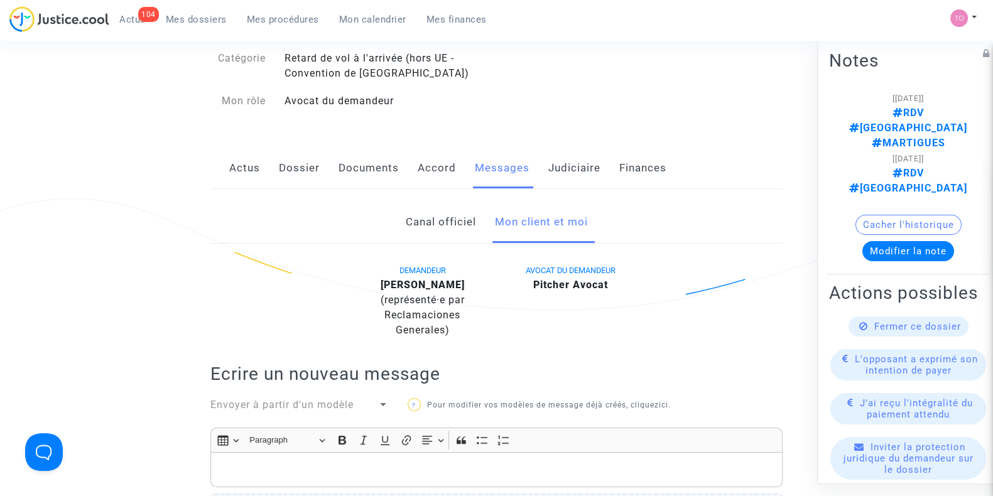
scroll to position [94, 0]
click at [424, 226] on link "Canal officiel" at bounding box center [440, 222] width 70 height 41
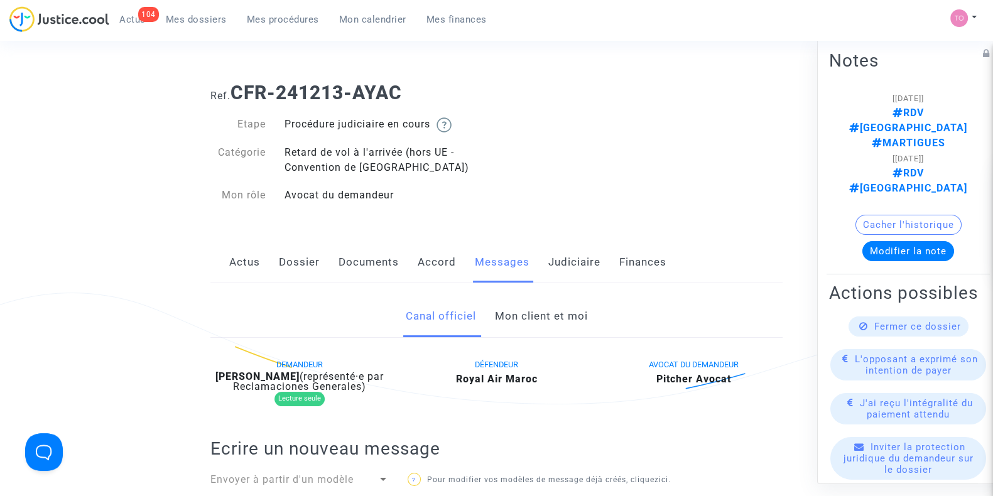
click at [287, 253] on link "Dossier" at bounding box center [299, 262] width 41 height 41
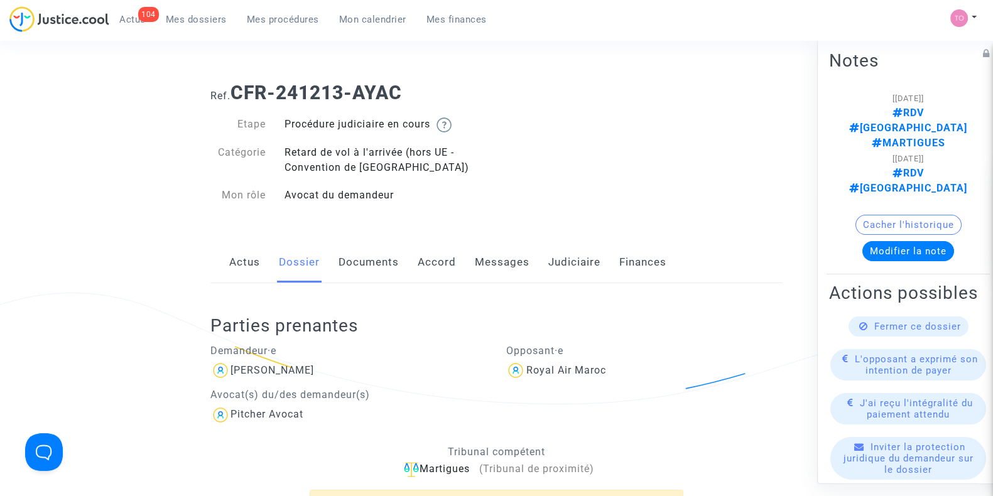
click at [501, 252] on link "Messages" at bounding box center [502, 262] width 55 height 41
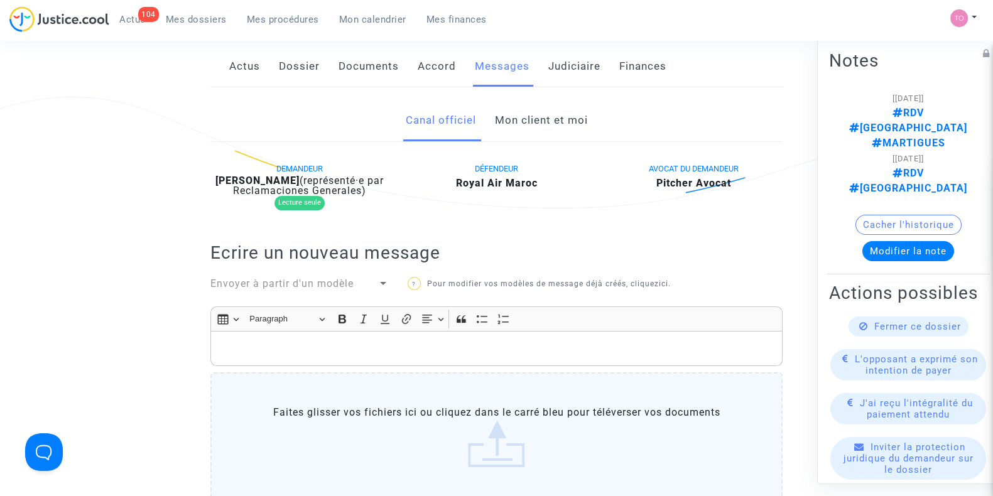
scroll to position [193, 0]
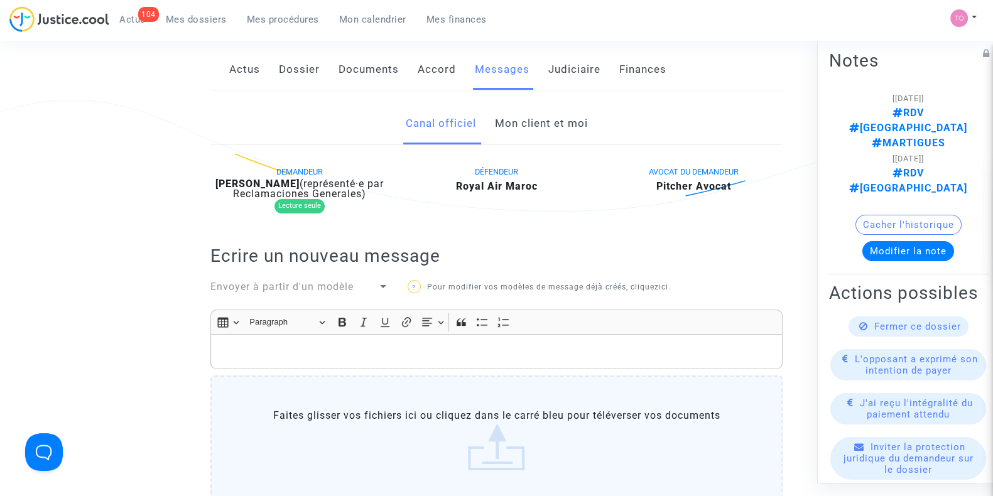
click at [530, 125] on link "Mon client et moi" at bounding box center [540, 123] width 93 height 41
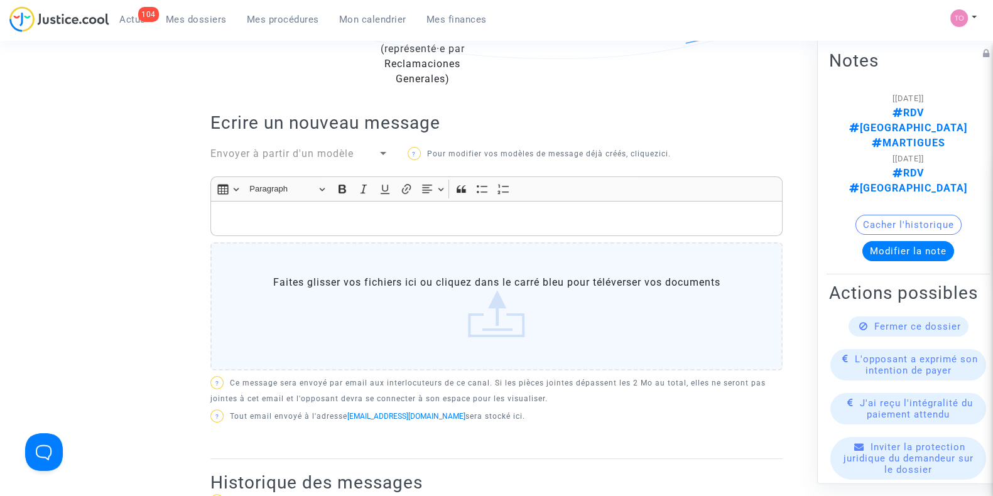
scroll to position [339, 0]
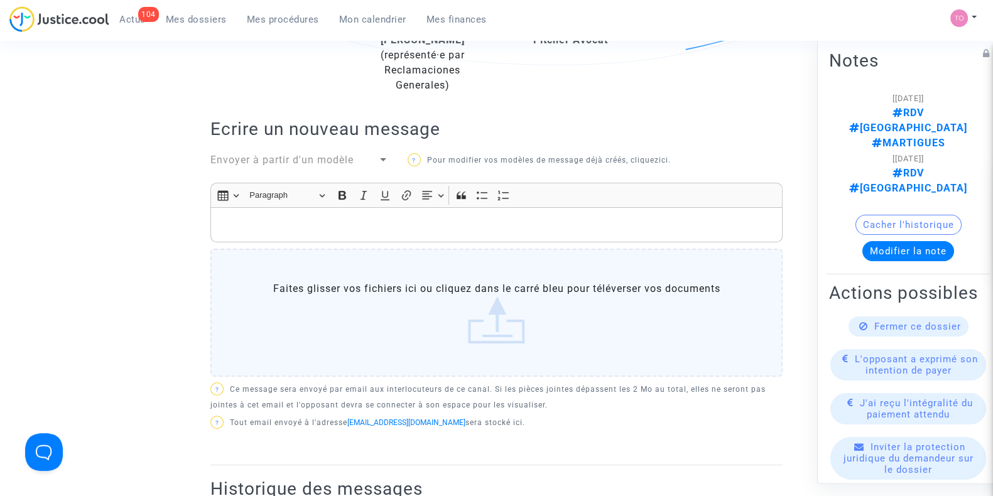
click at [287, 218] on p "Rich Text Editor, main" at bounding box center [496, 225] width 559 height 16
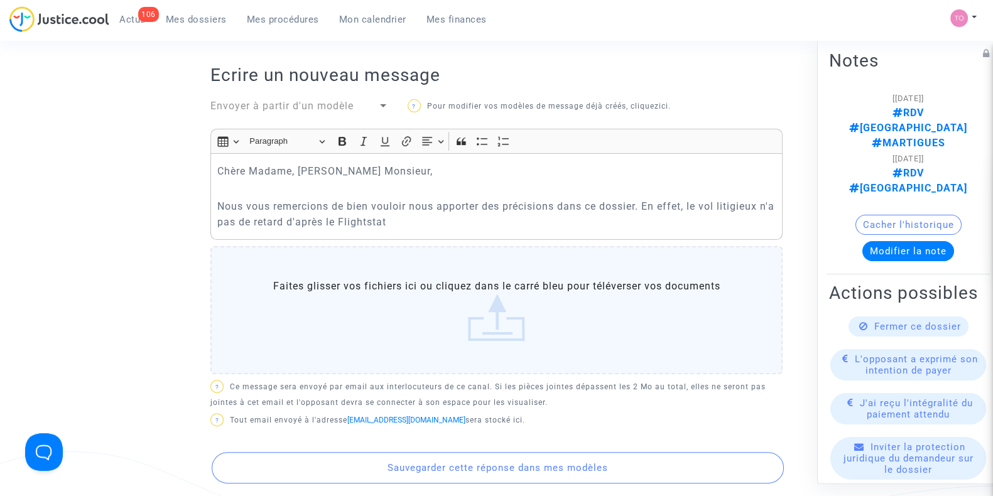
scroll to position [393, 0]
click at [388, 221] on p "Nous vous remercions de bien vouloir nous apporter des précisions dans ce dossi…" at bounding box center [496, 214] width 559 height 31
click at [408, 223] on p "Nous vous remercions de bien vouloir nous apporter des précisions dans ce dossi…" at bounding box center [496, 214] width 559 height 31
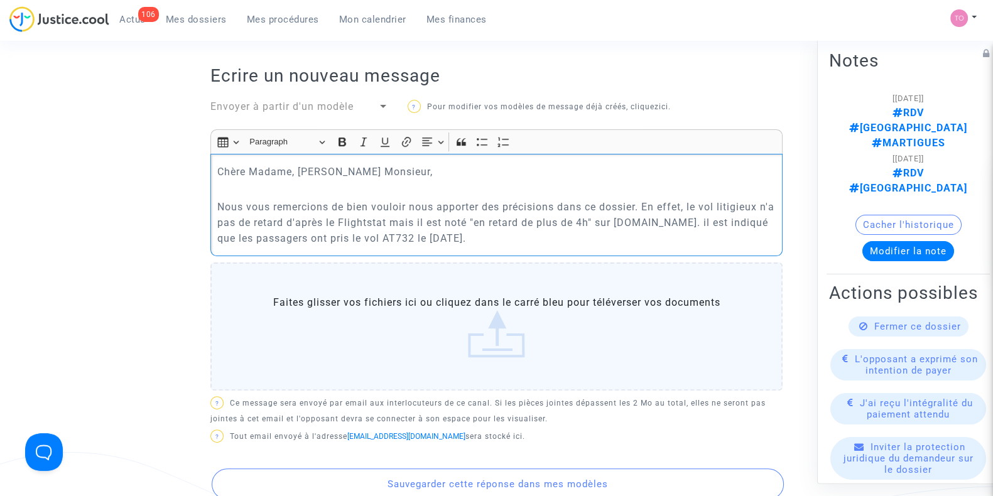
click at [669, 214] on p "Nous vous remercions de bien vouloir nous apporter des précisions dans ce dossi…" at bounding box center [496, 222] width 559 height 47
click at [542, 235] on p "Nous vous remercions de bien vouloir nous apporter des précisions dans ce dossi…" at bounding box center [496, 222] width 559 height 47
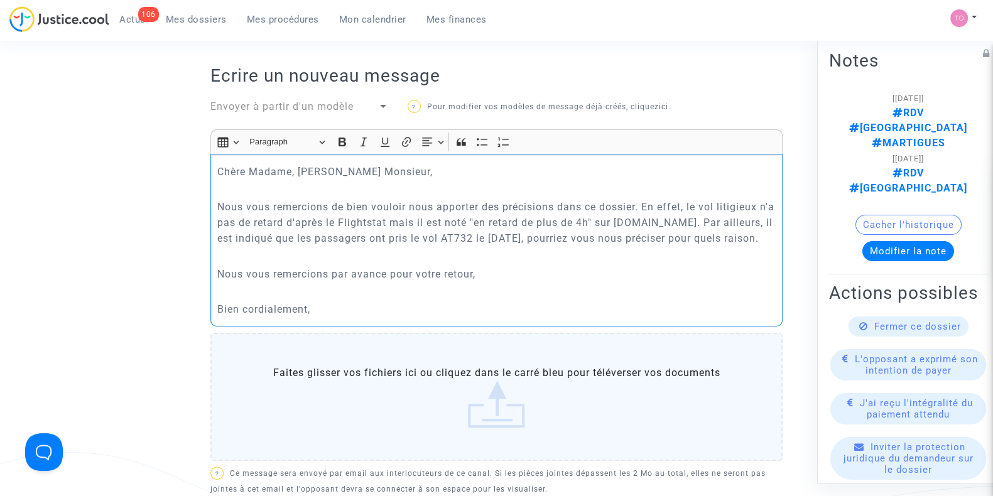
click at [689, 224] on p "Nous vous remercions de bien vouloir nous apporter des précisions dans ce dossi…" at bounding box center [496, 222] width 559 height 47
click at [245, 246] on p "Nous vous remercions de bien vouloir nous apporter des précisions dans ce dossi…" at bounding box center [496, 222] width 559 height 47
click at [735, 237] on p "Nous vous remercions de bien vouloir nous apporter des précisions dans ce dossi…" at bounding box center [496, 222] width 559 height 47
click at [376, 317] on p "Bien cordialement," at bounding box center [496, 310] width 559 height 16
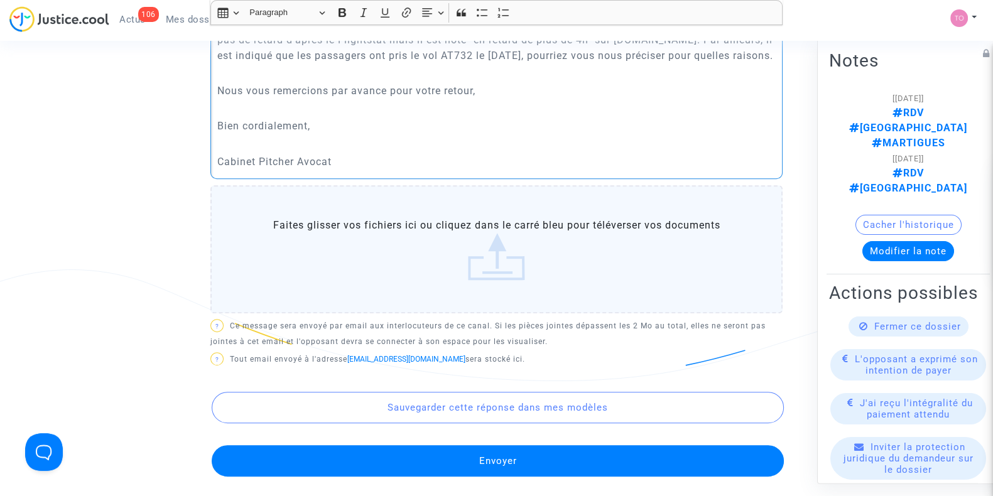
scroll to position [576, 0]
click at [462, 476] on button "Envoyer" at bounding box center [498, 460] width 572 height 31
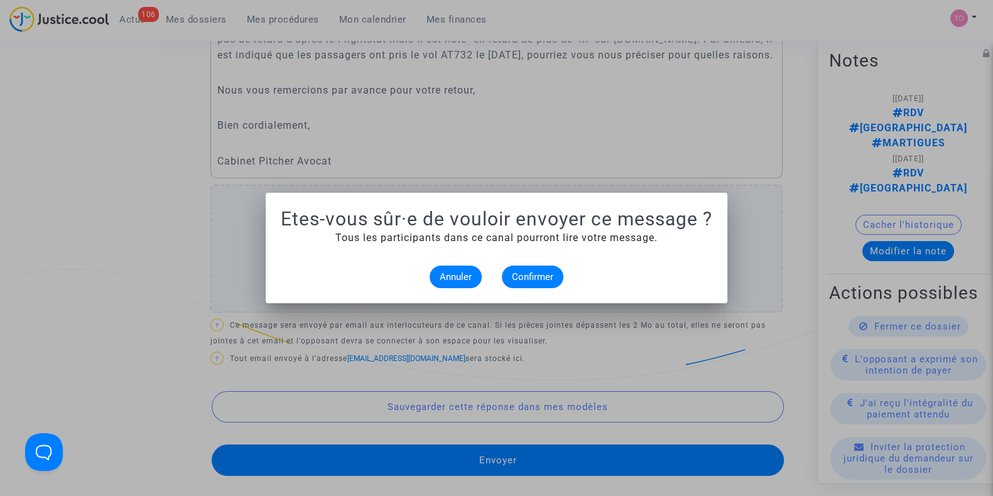
scroll to position [0, 0]
click at [537, 278] on span "Confirmer" at bounding box center [532, 276] width 41 height 11
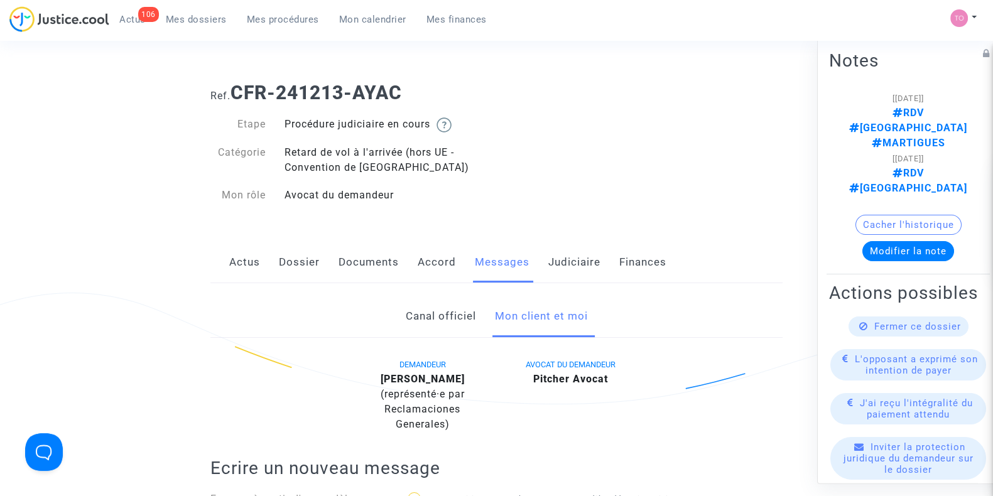
click at [577, 263] on link "Judiciaire" at bounding box center [574, 262] width 52 height 41
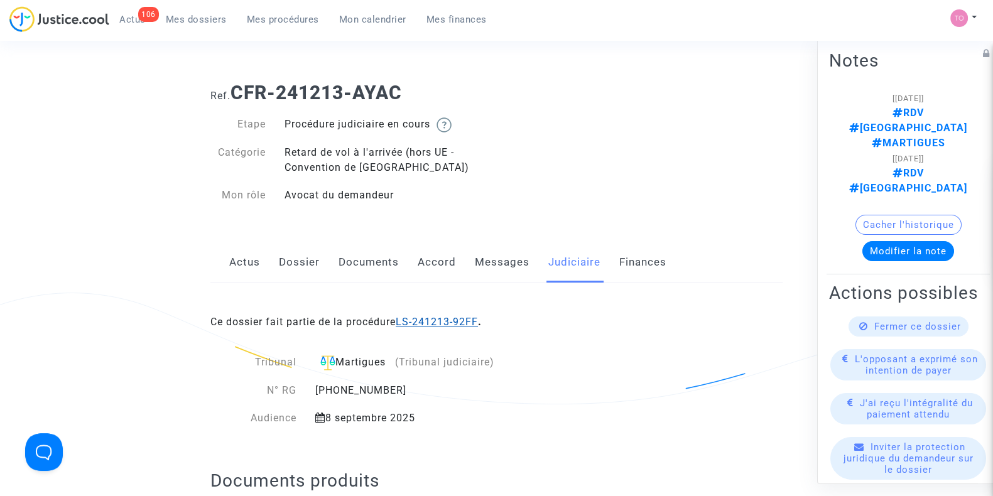
click at [455, 326] on link "LS-241213-92FF" at bounding box center [437, 322] width 82 height 12
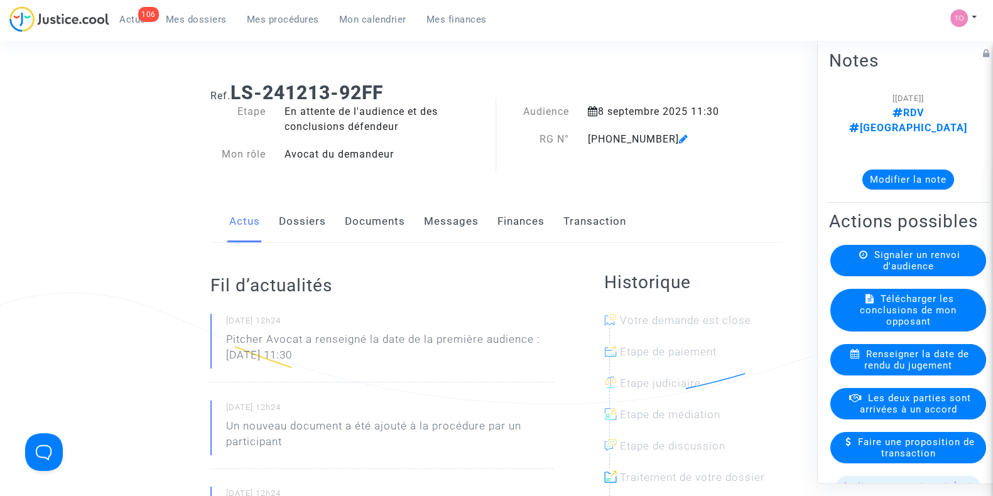
click at [892, 170] on button "Modifier la note" at bounding box center [909, 180] width 92 height 20
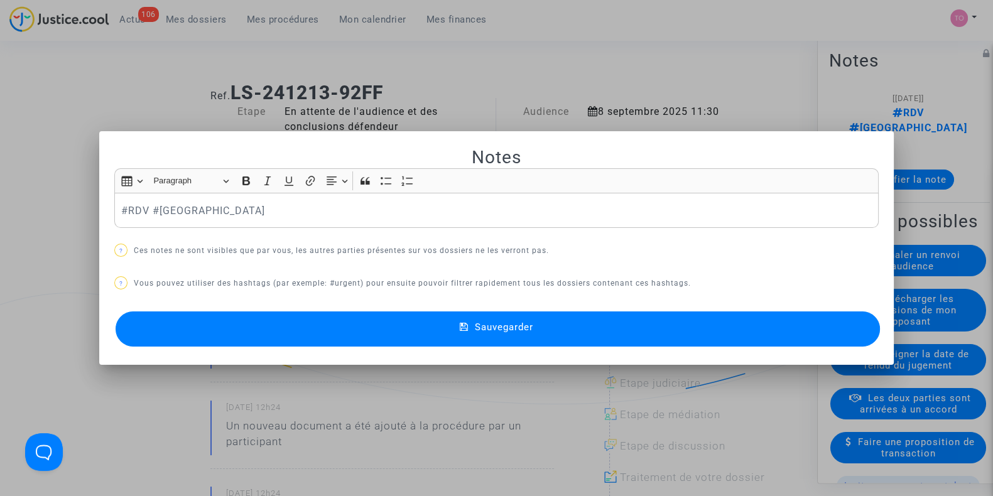
click at [114, 207] on div "#RDV #MONTREAL" at bounding box center [496, 210] width 765 height 35
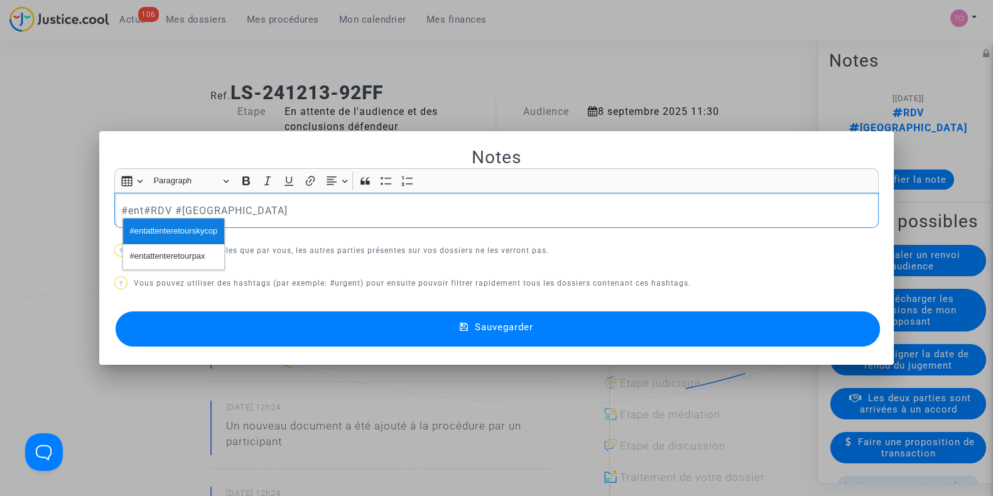
click at [157, 234] on span "#entattenteretourskycop" at bounding box center [173, 231] width 87 height 18
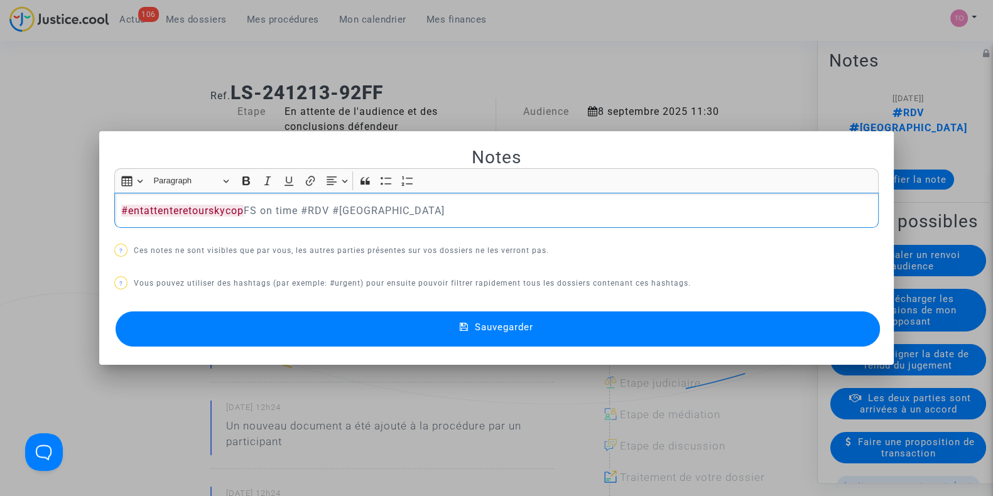
click at [310, 325] on button "Sauvegarder" at bounding box center [498, 329] width 765 height 35
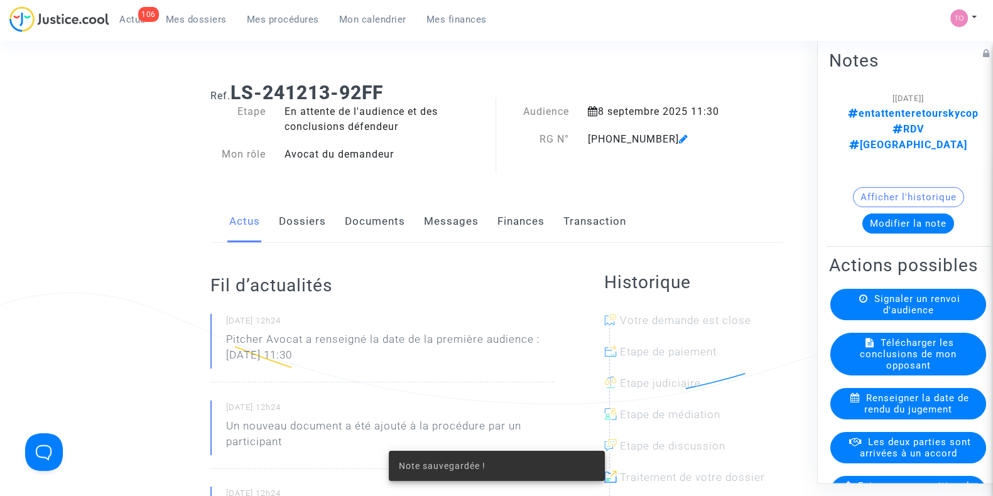
click at [337, 330] on small "01/04/2025 - 12h24" at bounding box center [390, 323] width 328 height 16
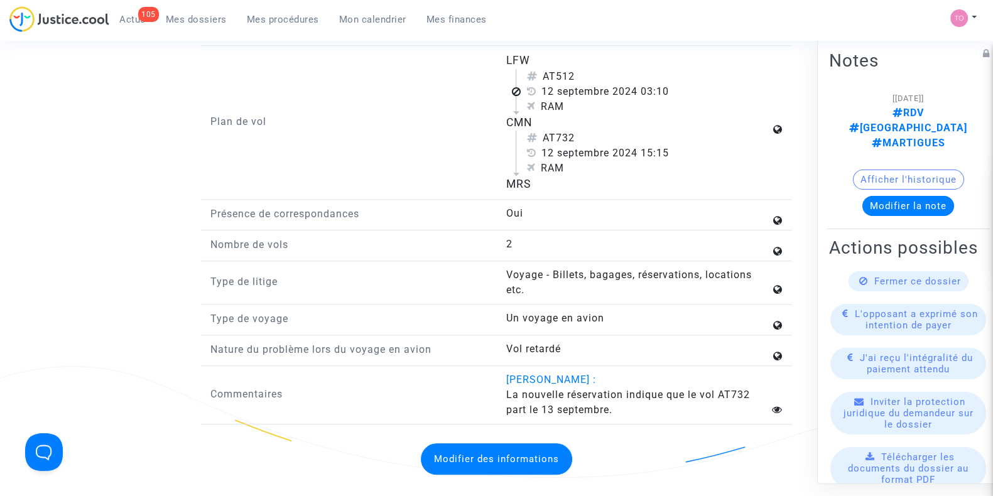
scroll to position [1584, 0]
click at [633, 400] on span "La nouvelle réservation indique que le vol AT732 part le 13 septembre." at bounding box center [628, 403] width 244 height 27
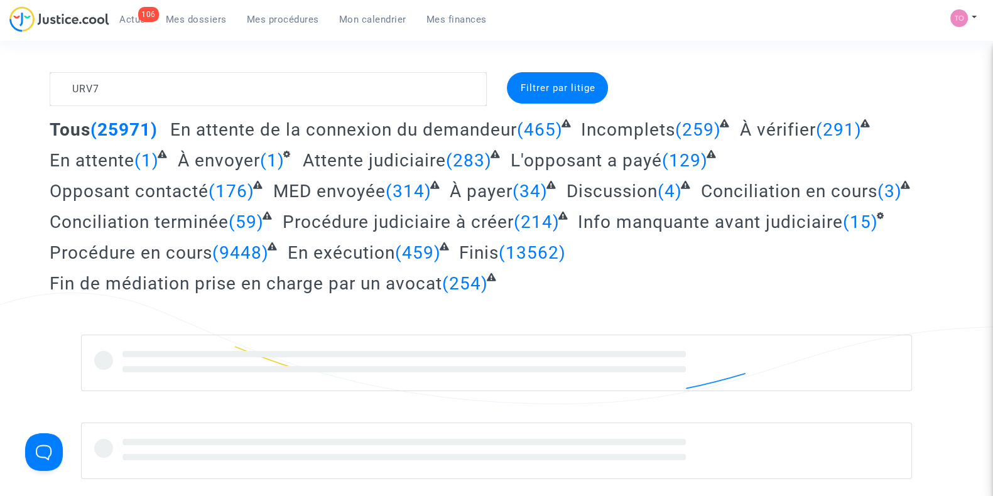
click at [248, 89] on textarea at bounding box center [268, 89] width 437 height 34
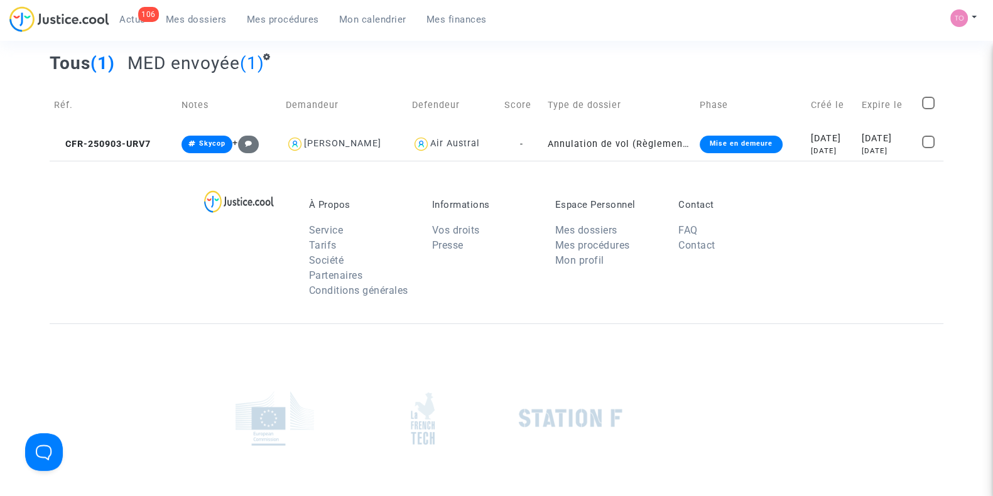
scroll to position [64, 0]
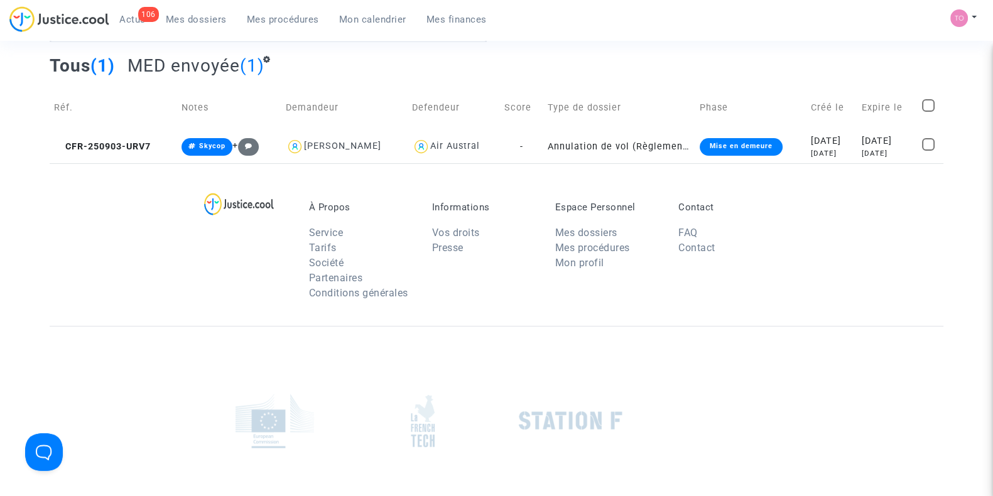
type textarea "URV7"
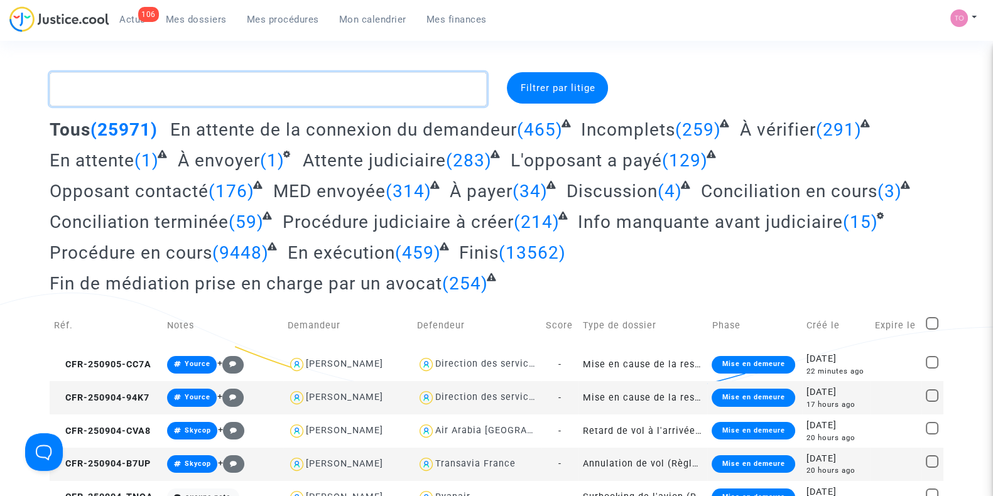
click at [222, 88] on textarea at bounding box center [268, 89] width 437 height 34
paste textarea "LS-250320-WJBV"
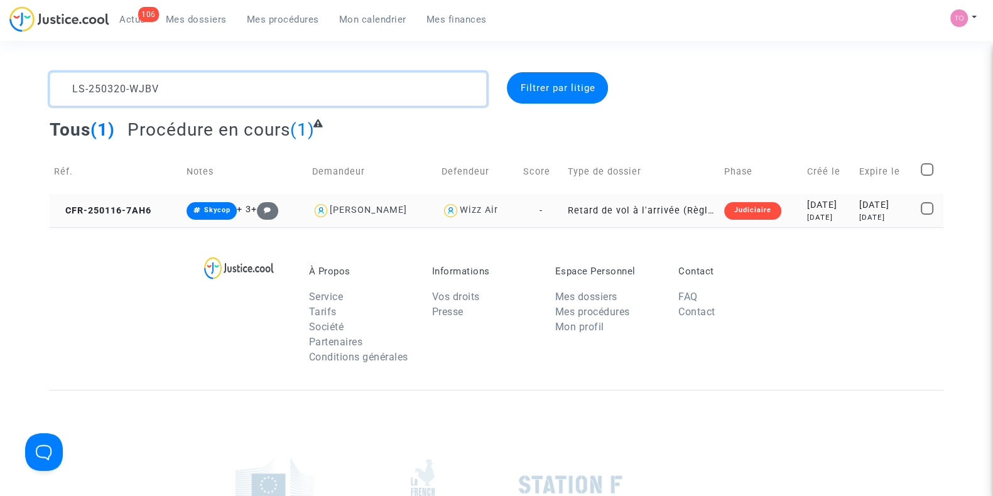
type textarea "LS-250320-WJBV"
click at [768, 201] on td "Judiciaire" at bounding box center [761, 210] width 82 height 33
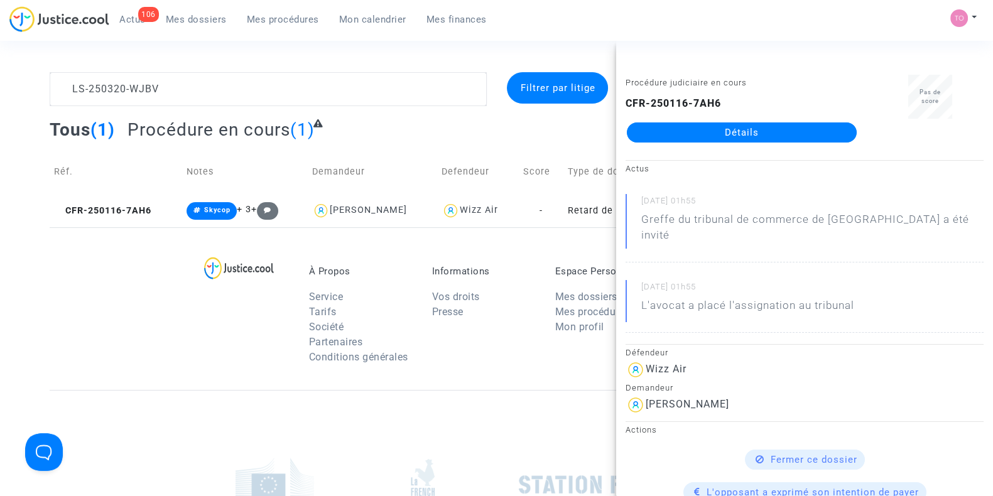
click at [738, 131] on link "Détails" at bounding box center [742, 133] width 230 height 20
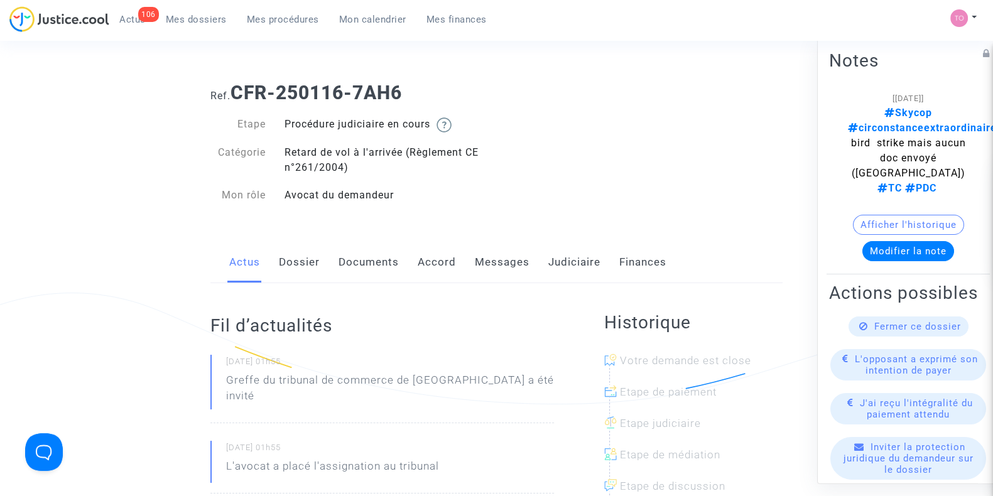
click at [447, 256] on link "Accord" at bounding box center [437, 262] width 38 height 41
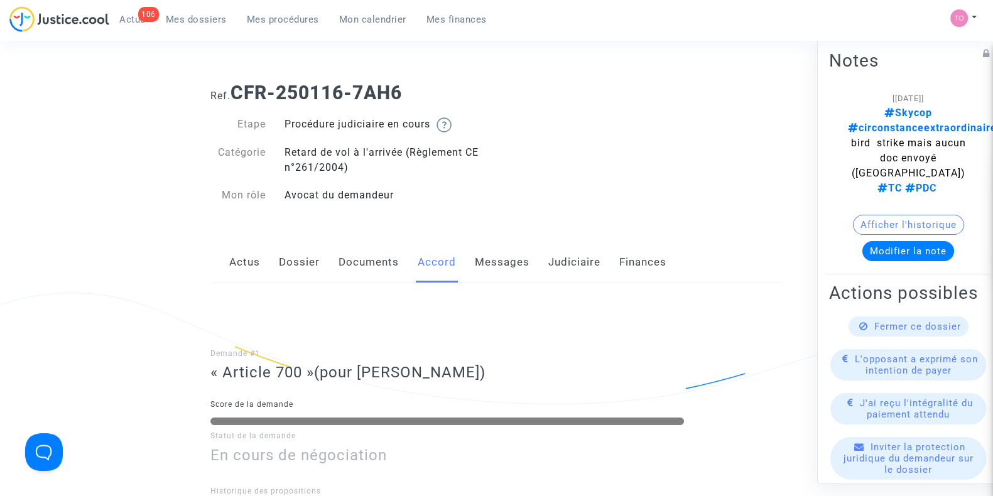
click at [580, 265] on link "Judiciaire" at bounding box center [574, 262] width 52 height 41
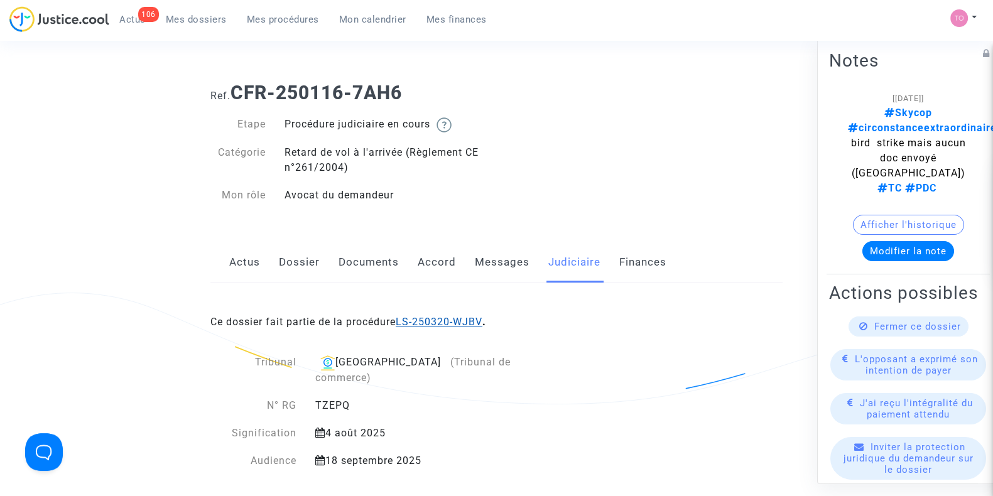
click at [410, 322] on link "LS-250320-WJBV" at bounding box center [439, 322] width 87 height 12
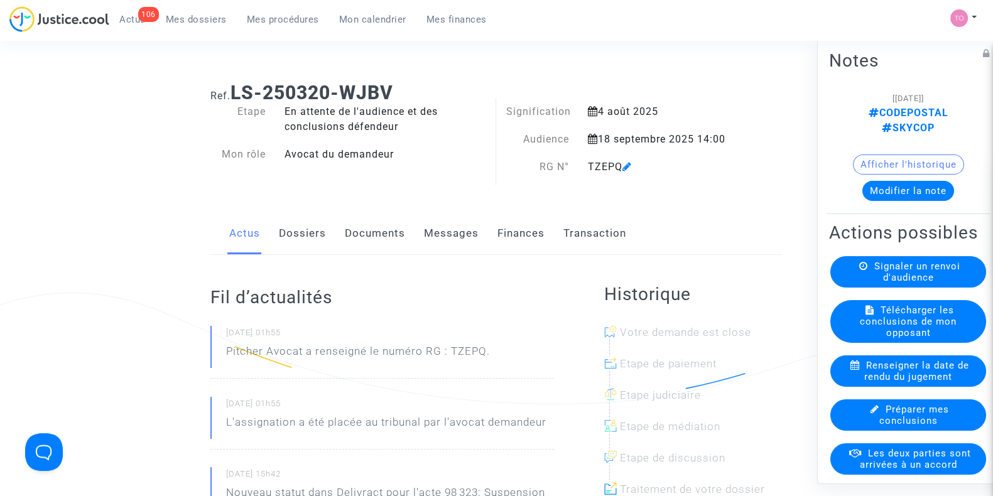
click at [313, 242] on link "Dossiers" at bounding box center [302, 233] width 47 height 41
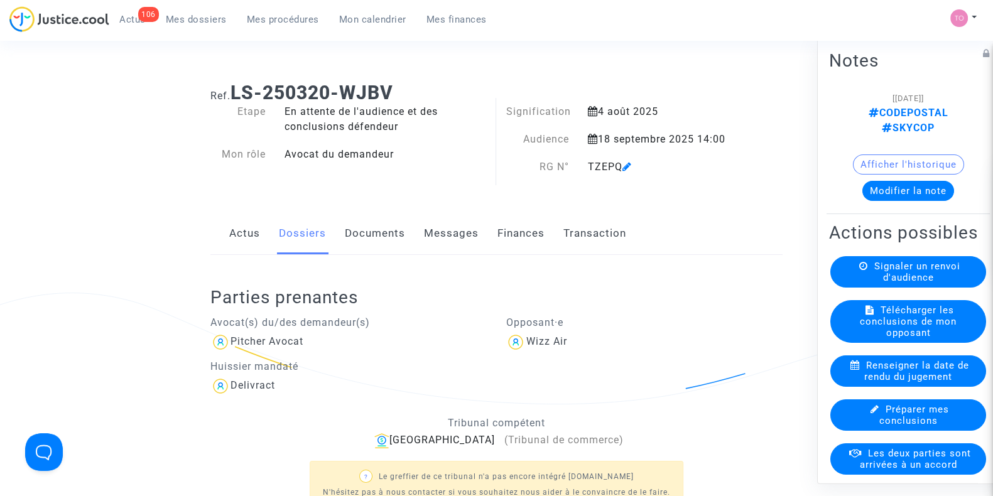
click at [521, 239] on link "Finances" at bounding box center [521, 233] width 47 height 41
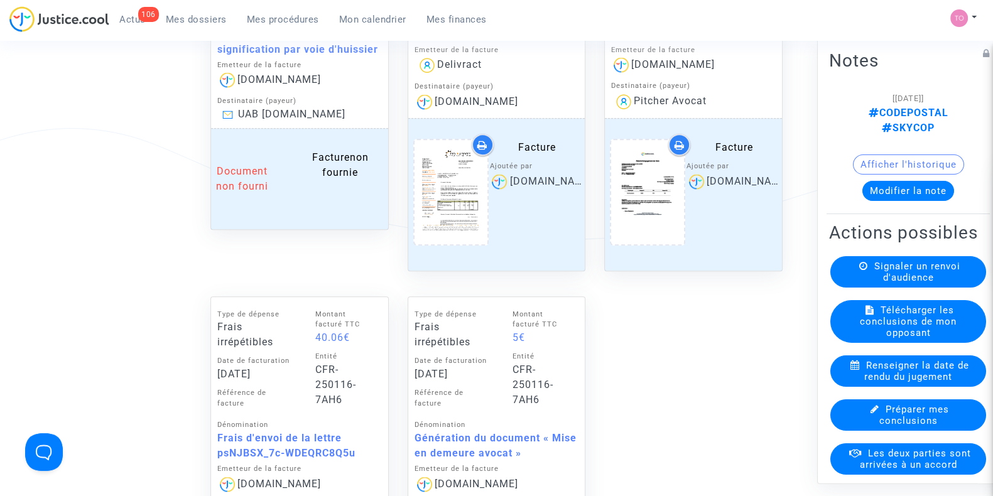
scroll to position [1272, 0]
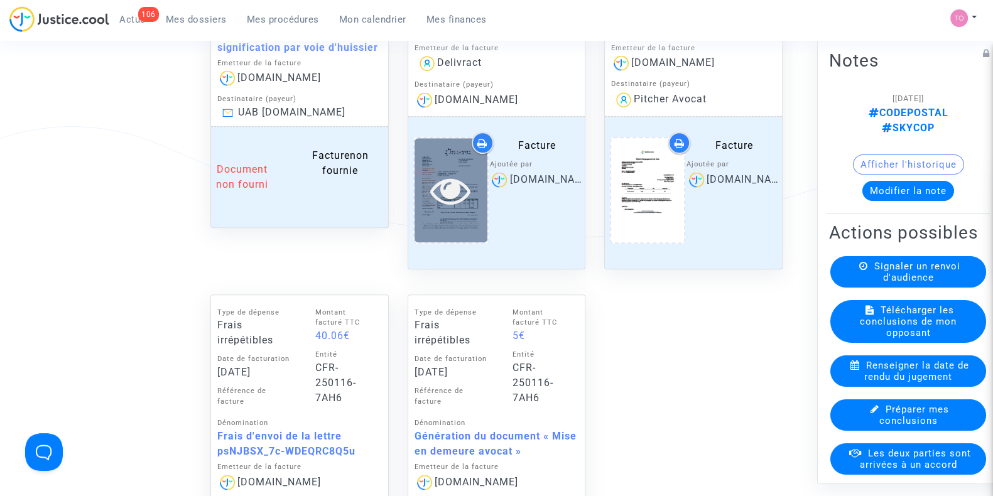
click at [462, 212] on div at bounding box center [451, 190] width 73 height 104
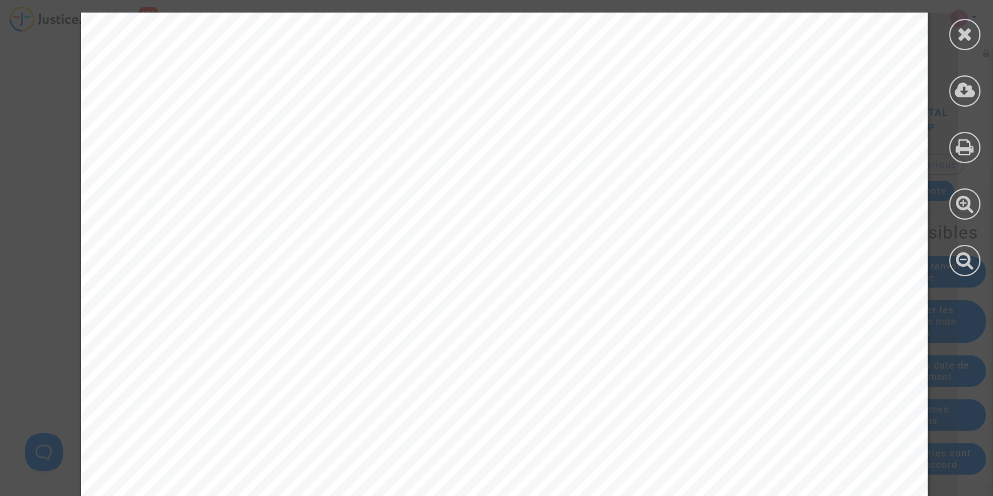
scroll to position [505, 0]
click at [967, 43] on div at bounding box center [964, 34] width 31 height 31
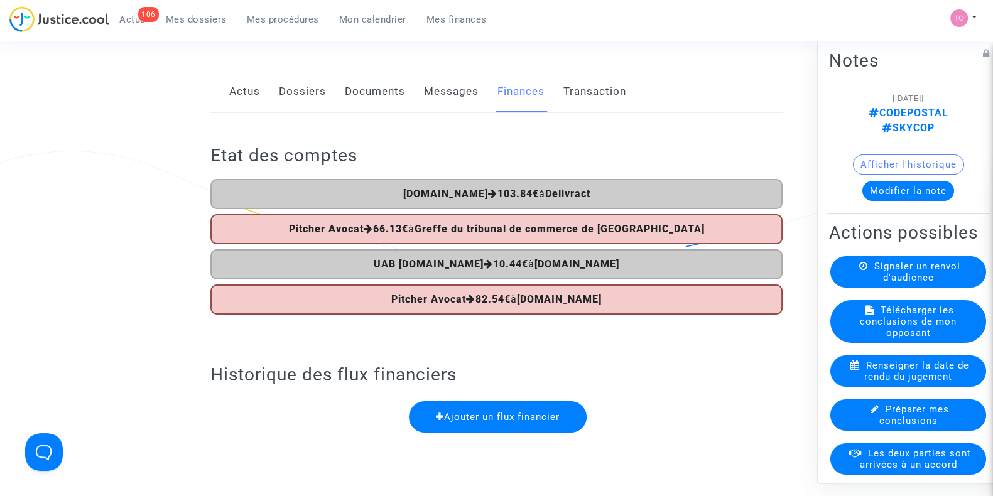
scroll to position [141, 0]
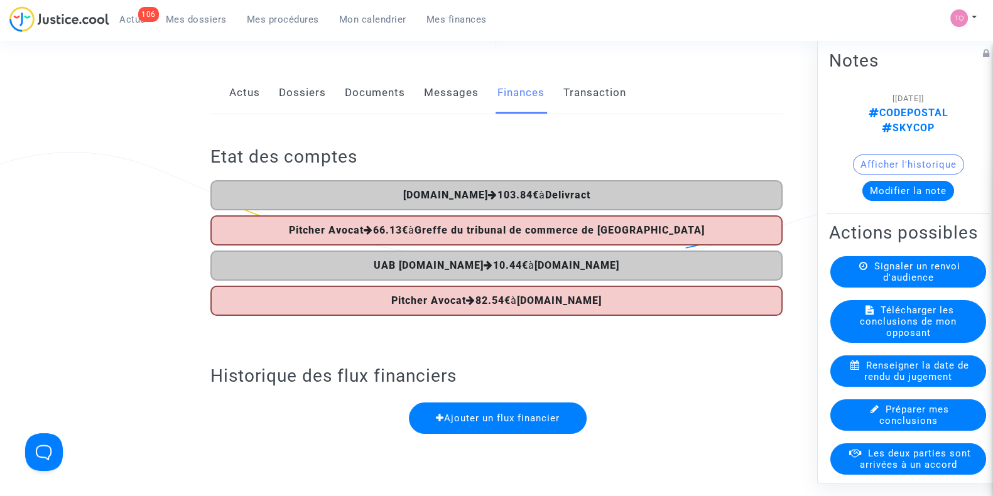
click at [298, 94] on link "Dossiers" at bounding box center [302, 92] width 47 height 41
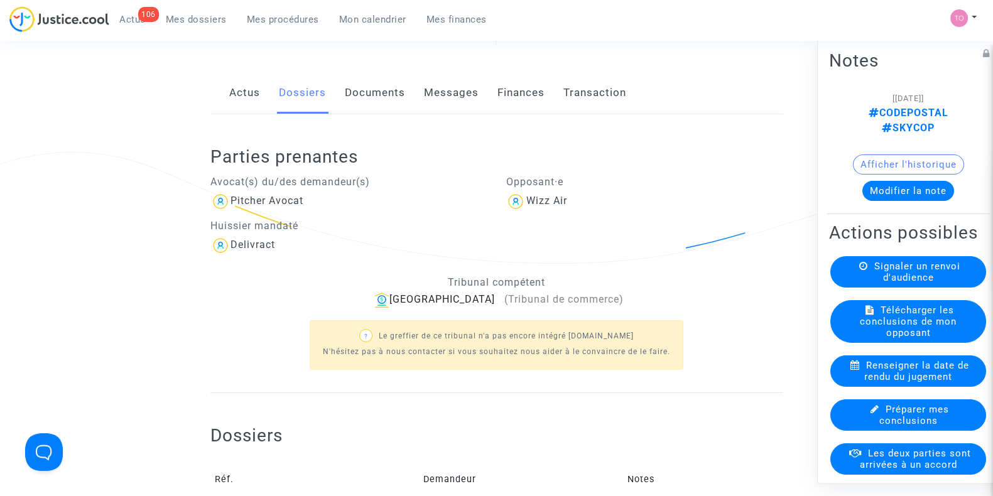
click at [370, 168] on div "Avocat(s) du/des demandeur(s) Pitcher Avocat Huissier mandaté Delivract" at bounding box center [349, 212] width 296 height 88
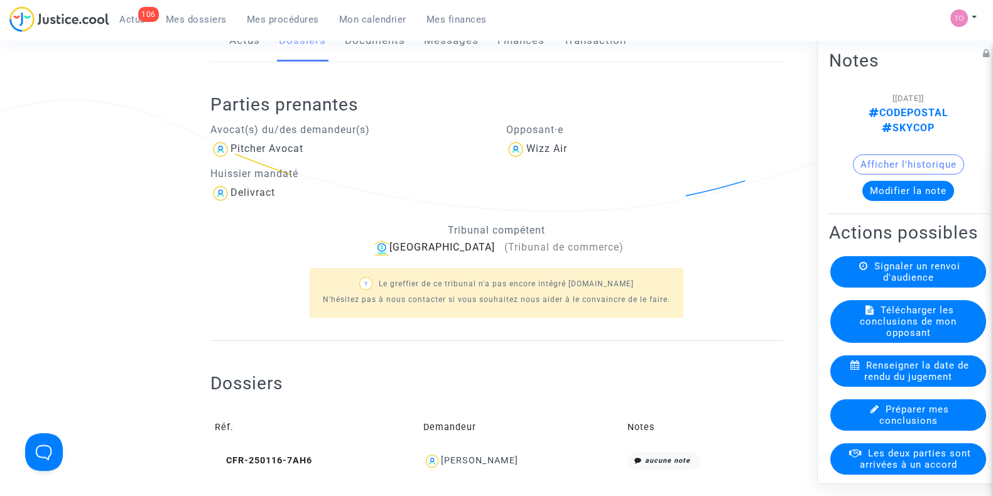
scroll to position [354, 0]
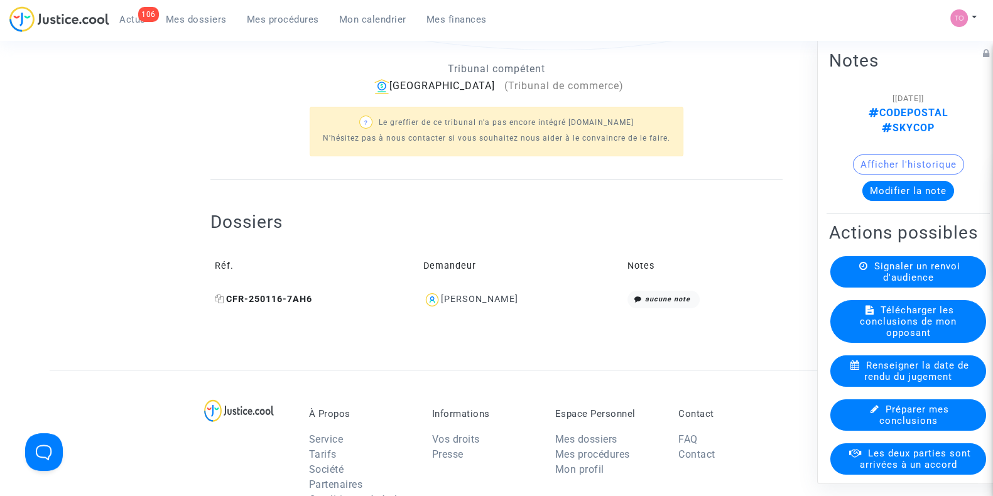
click at [218, 297] on icon at bounding box center [219, 299] width 9 height 9
click at [870, 155] on button "Afficher l'historique" at bounding box center [908, 165] width 111 height 20
